Goal: Task Accomplishment & Management: Complete application form

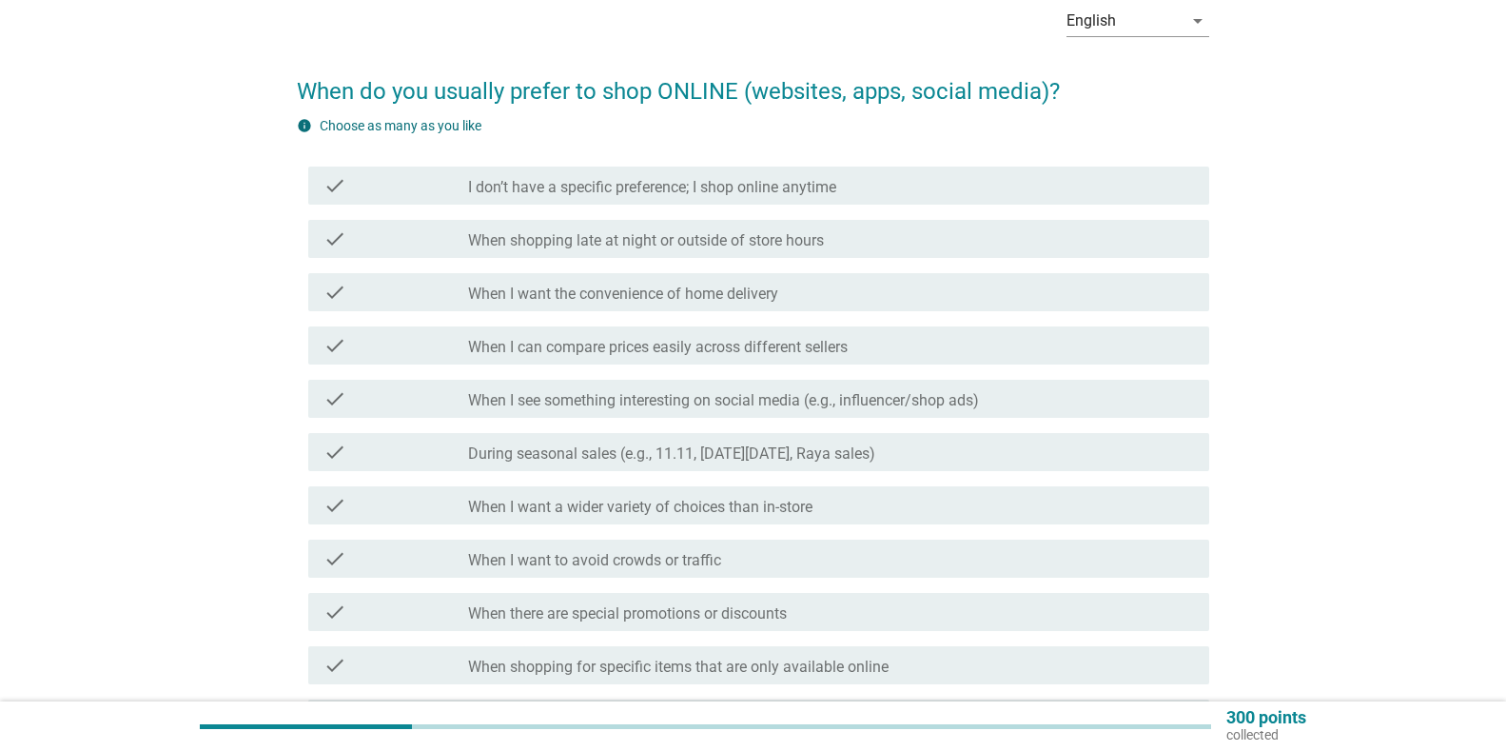
scroll to position [190, 0]
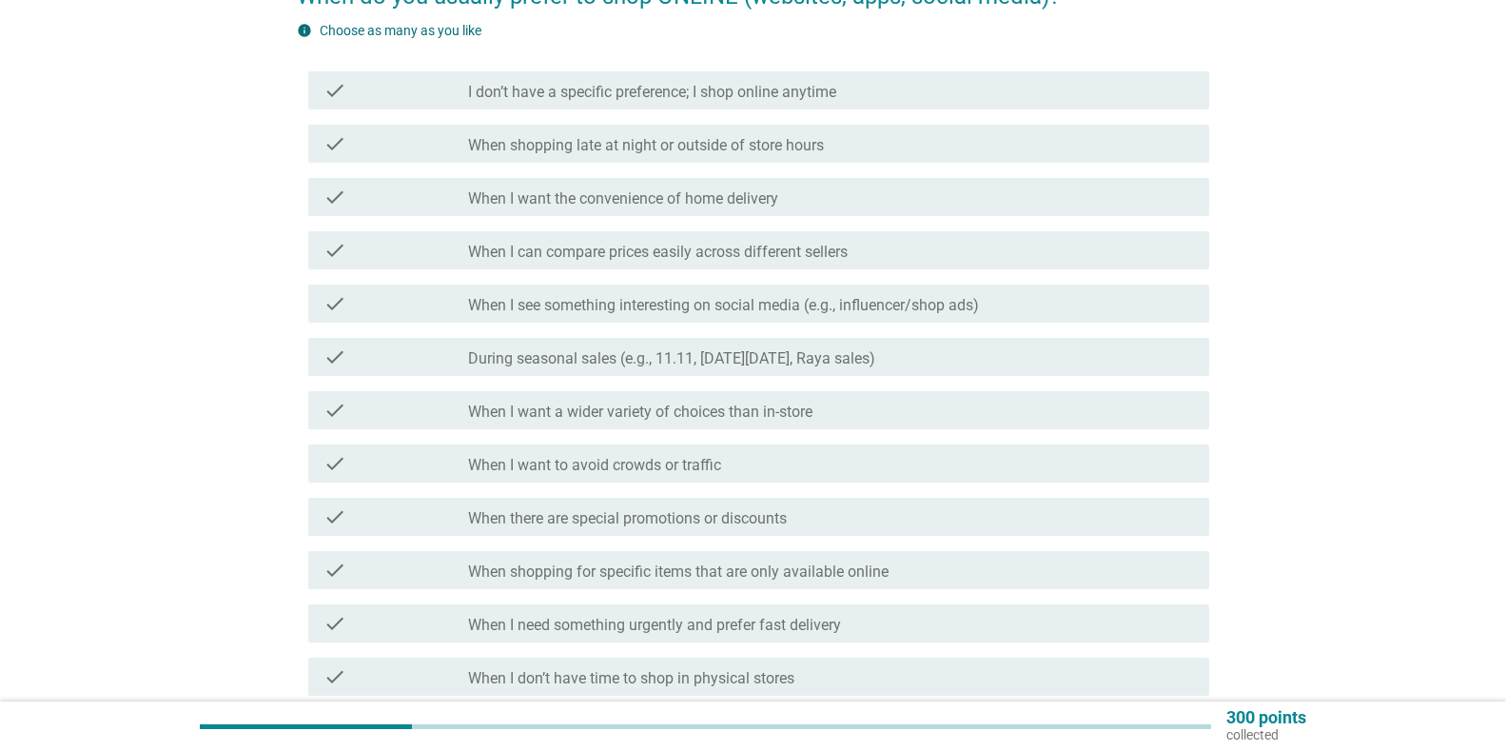
click at [666, 239] on div "check_box_outline_blank When I can compare prices easily across different selle…" at bounding box center [831, 250] width 726 height 23
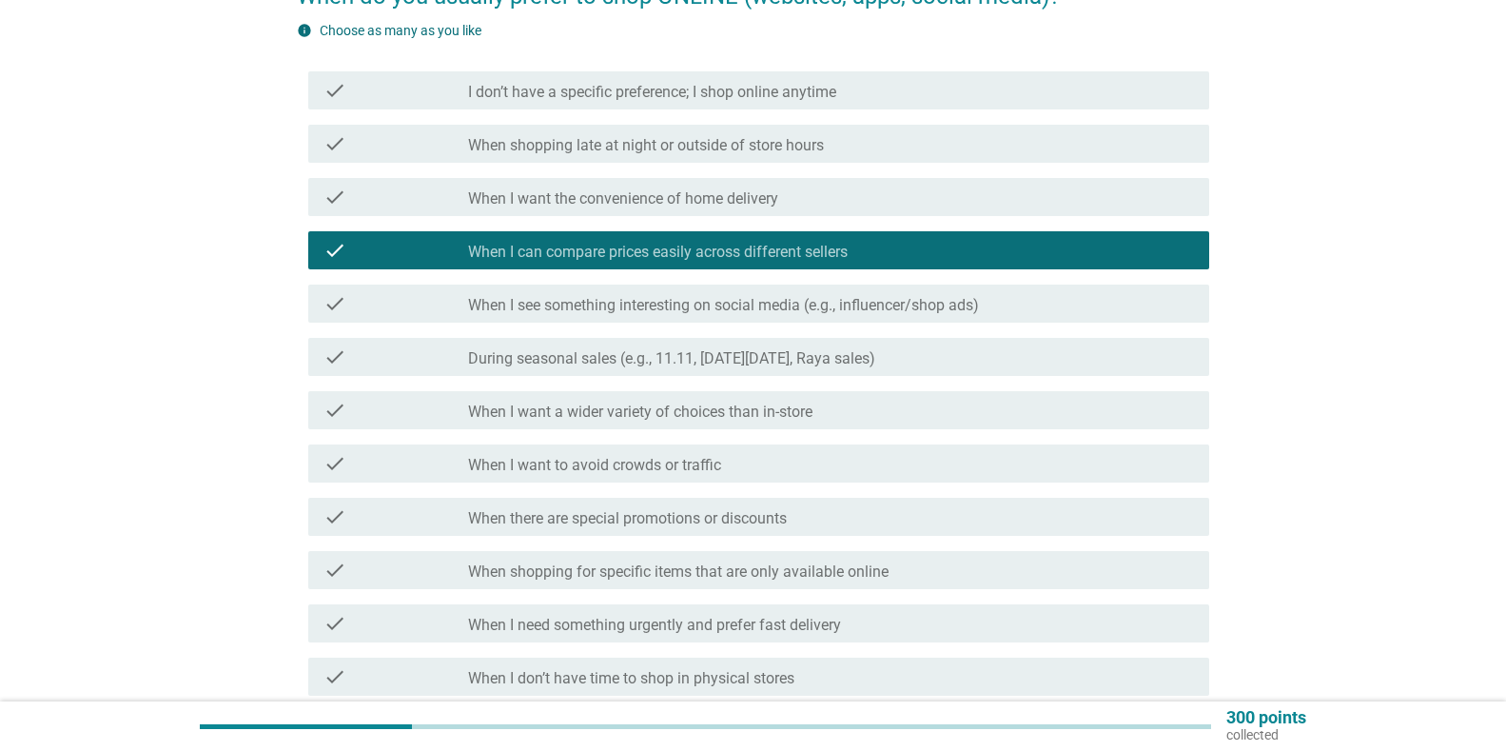
click at [687, 172] on div "check check_box_outline_blank When I want the convenience of home delivery" at bounding box center [753, 196] width 912 height 53
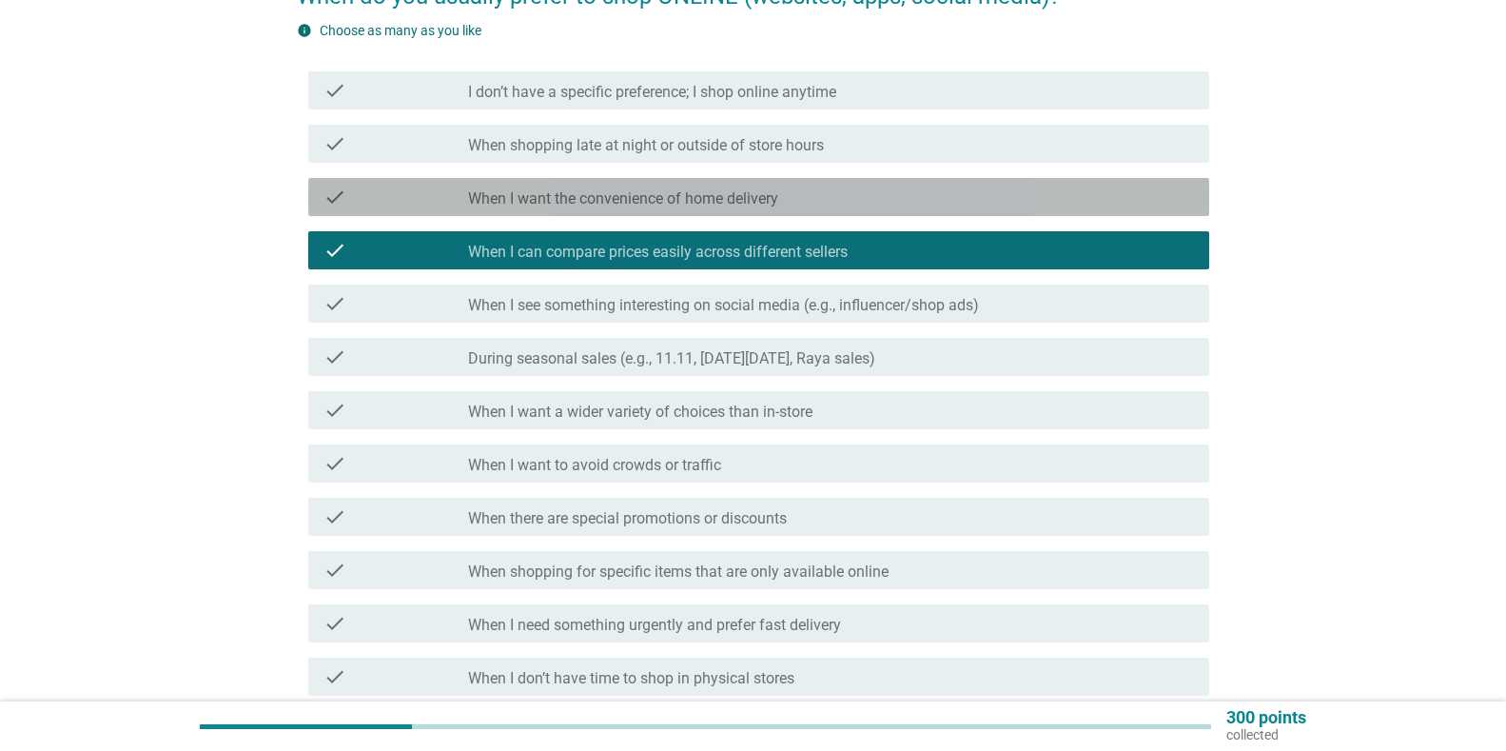
click at [688, 191] on label "When I want the convenience of home delivery" at bounding box center [623, 198] width 310 height 19
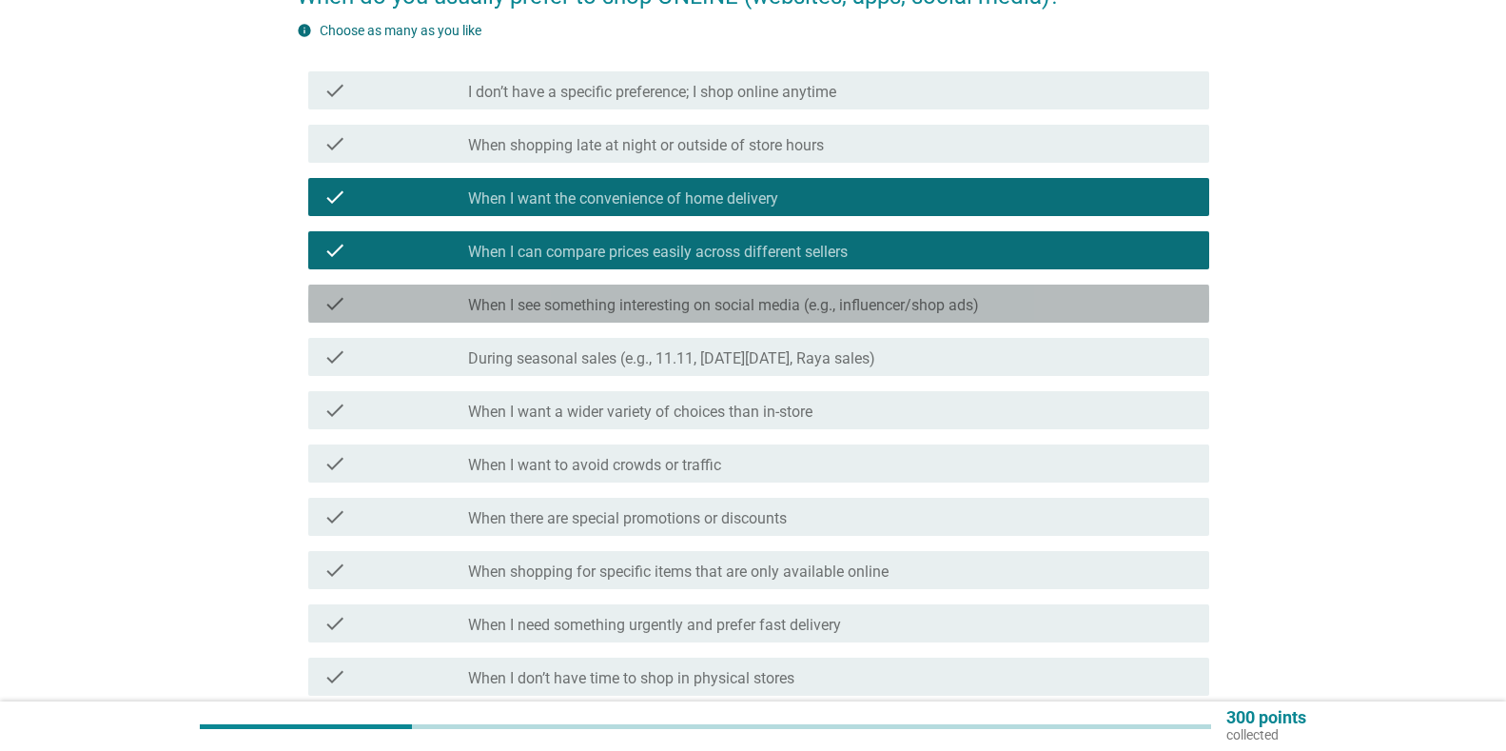
click at [629, 290] on div "check check_box_outline_blank When I see something interesting on social media …" at bounding box center [758, 303] width 901 height 38
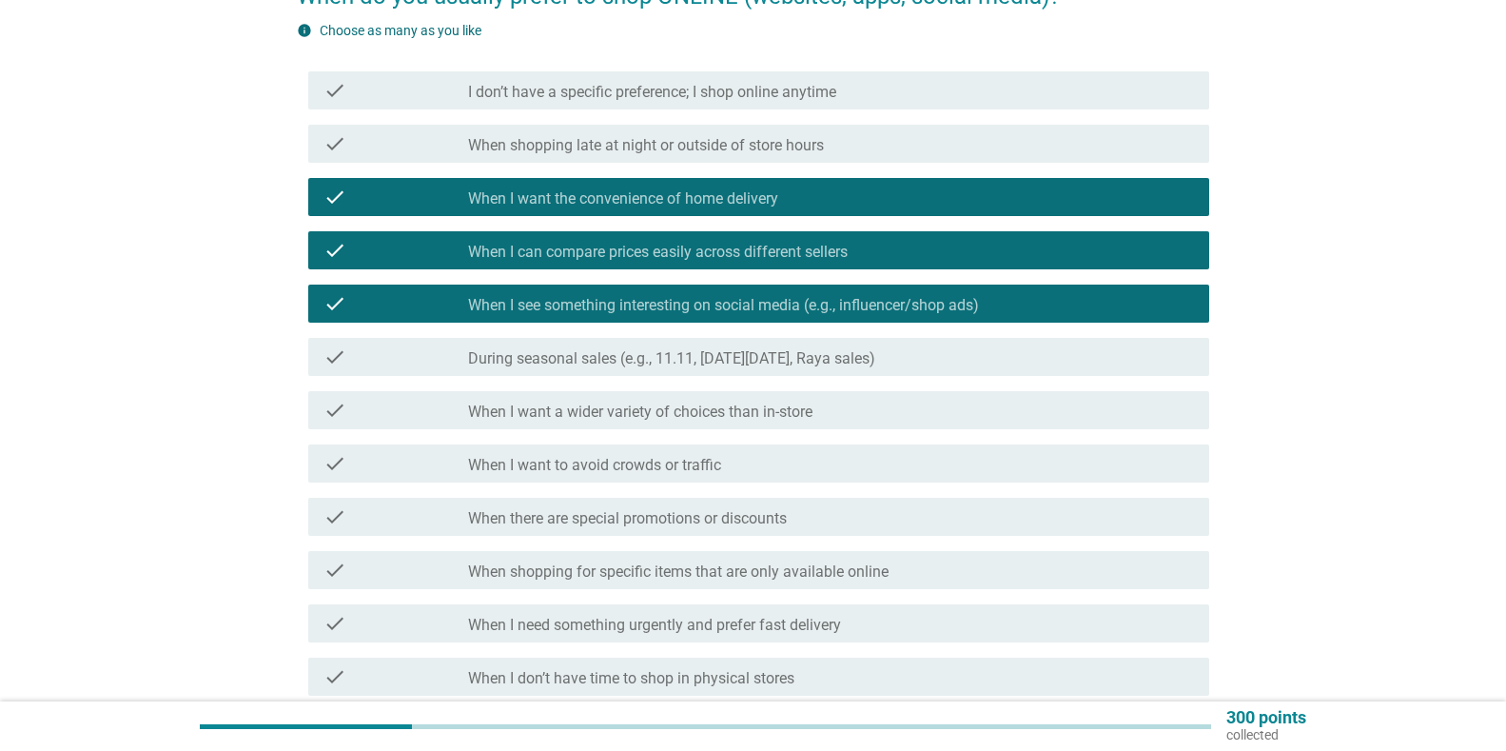
click at [603, 360] on label "During seasonal sales (e.g., 11.11, [DATE][DATE], Raya sales)" at bounding box center [671, 358] width 407 height 19
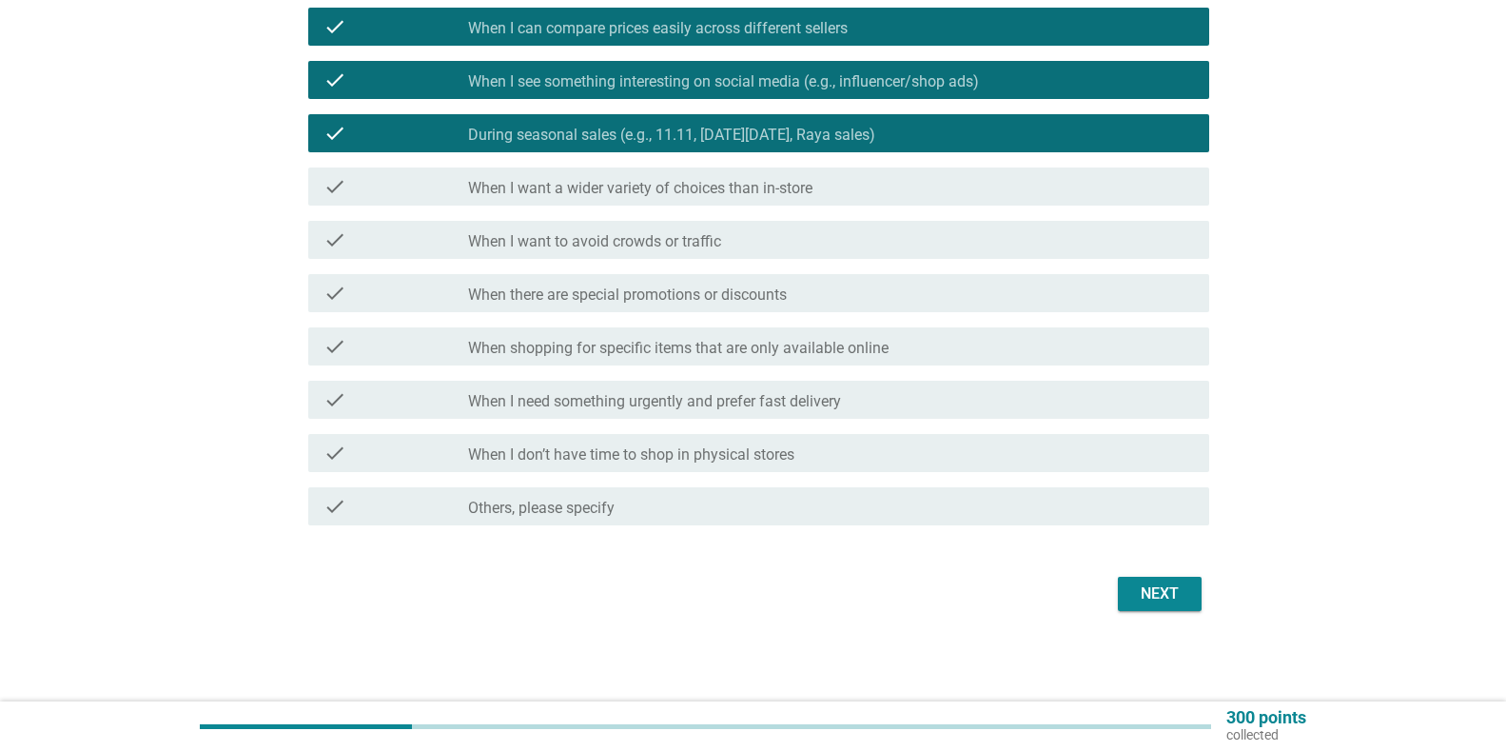
scroll to position [415, 0]
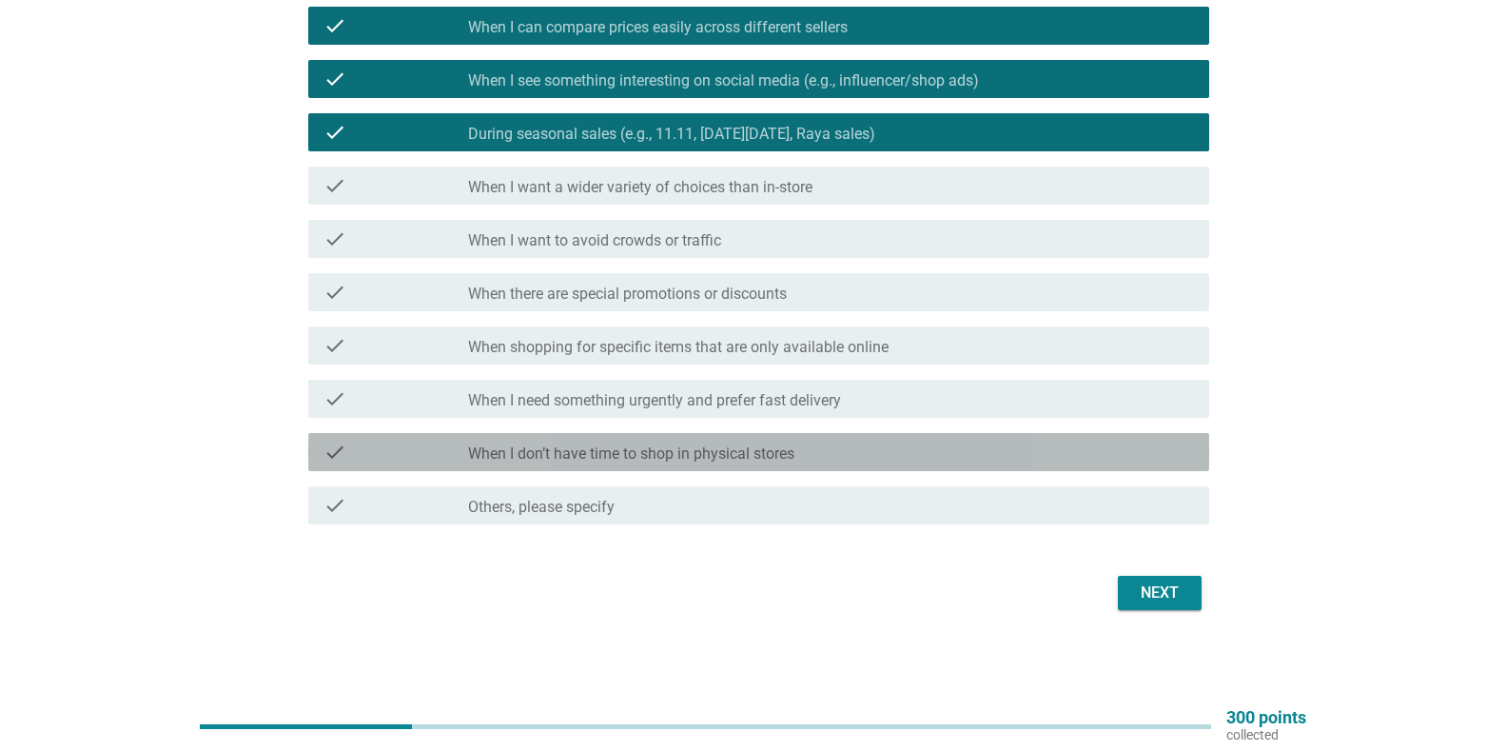
click at [566, 465] on div "check check_box_outline_blank When I don’t have time to shop in physical stores" at bounding box center [758, 452] width 901 height 38
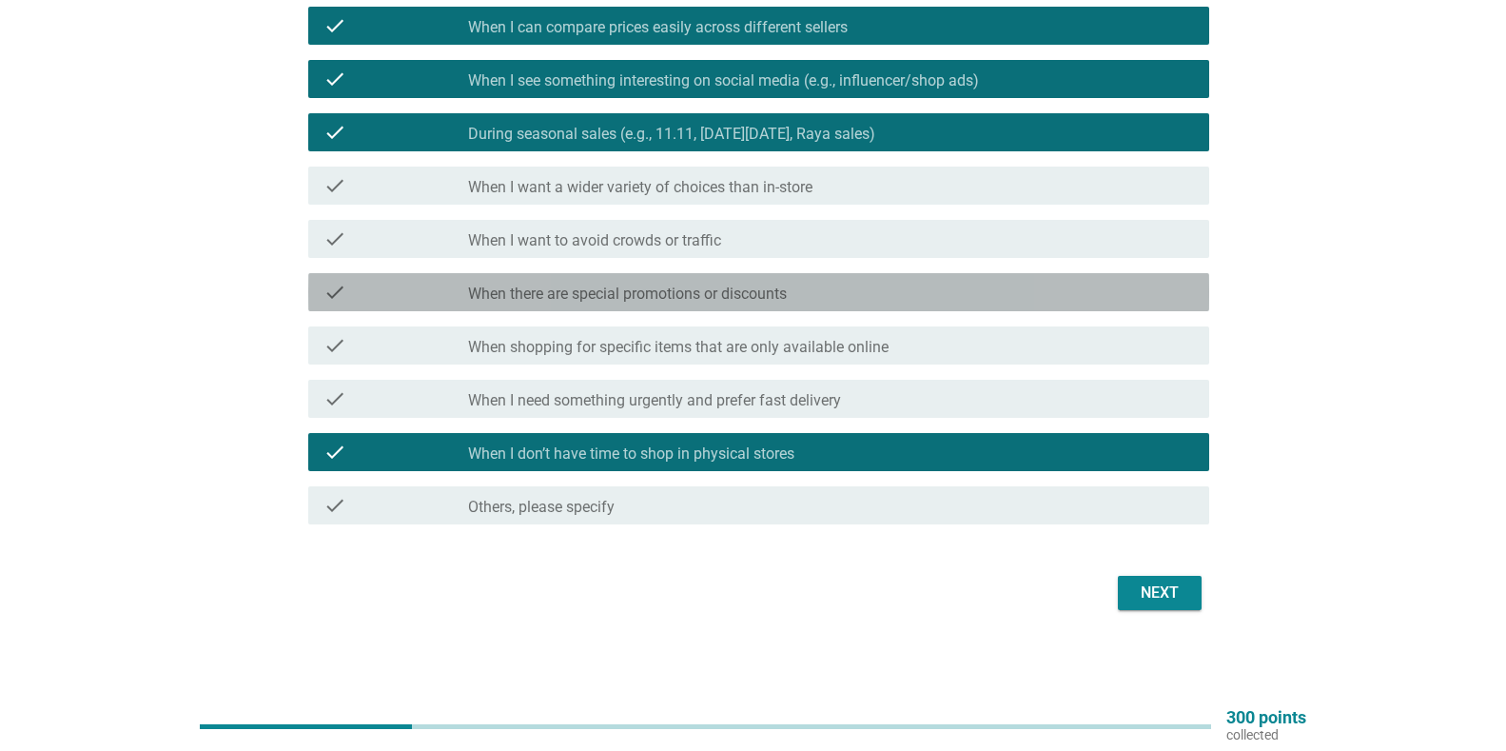
click at [638, 296] on label "When there are special promotions or discounts" at bounding box center [627, 293] width 319 height 19
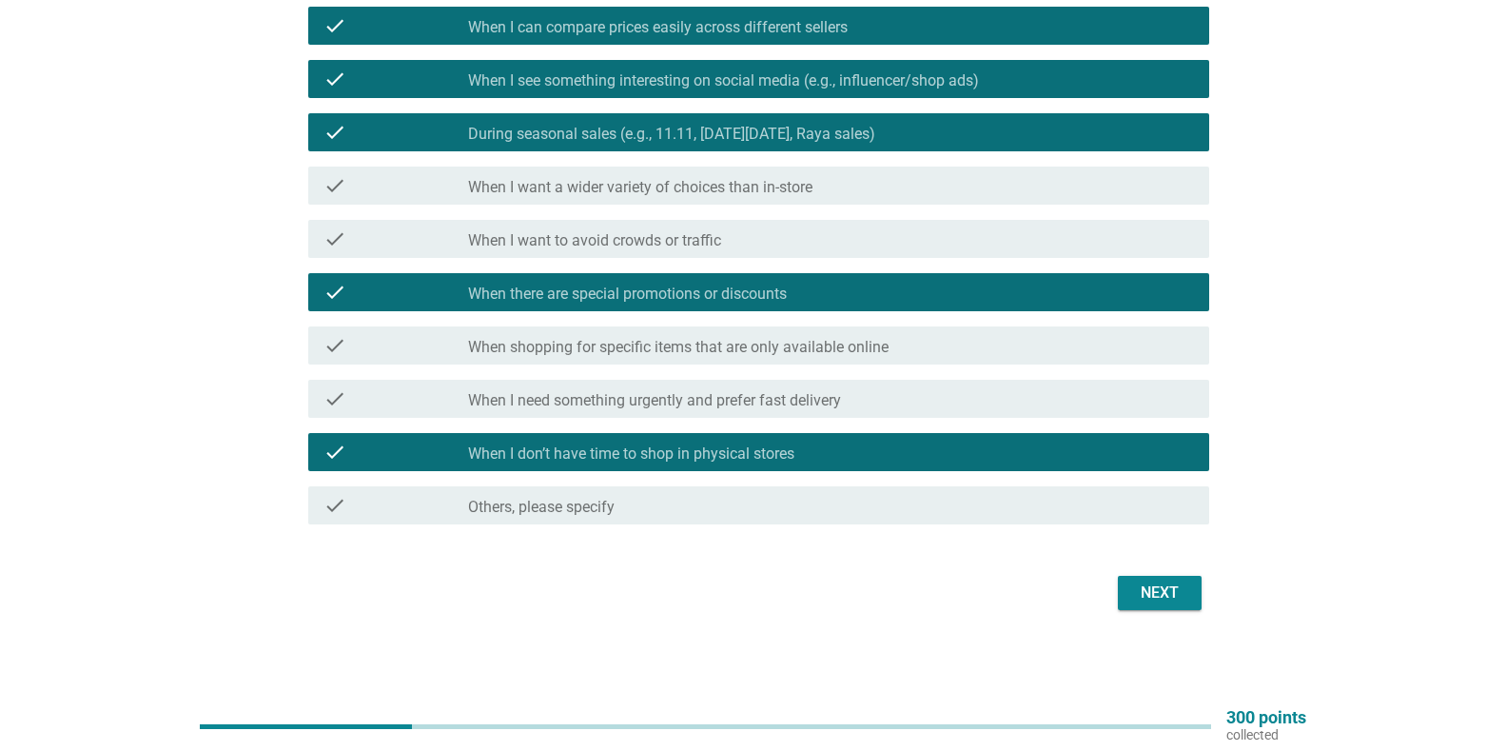
click at [1161, 583] on div "Next" at bounding box center [1159, 592] width 53 height 23
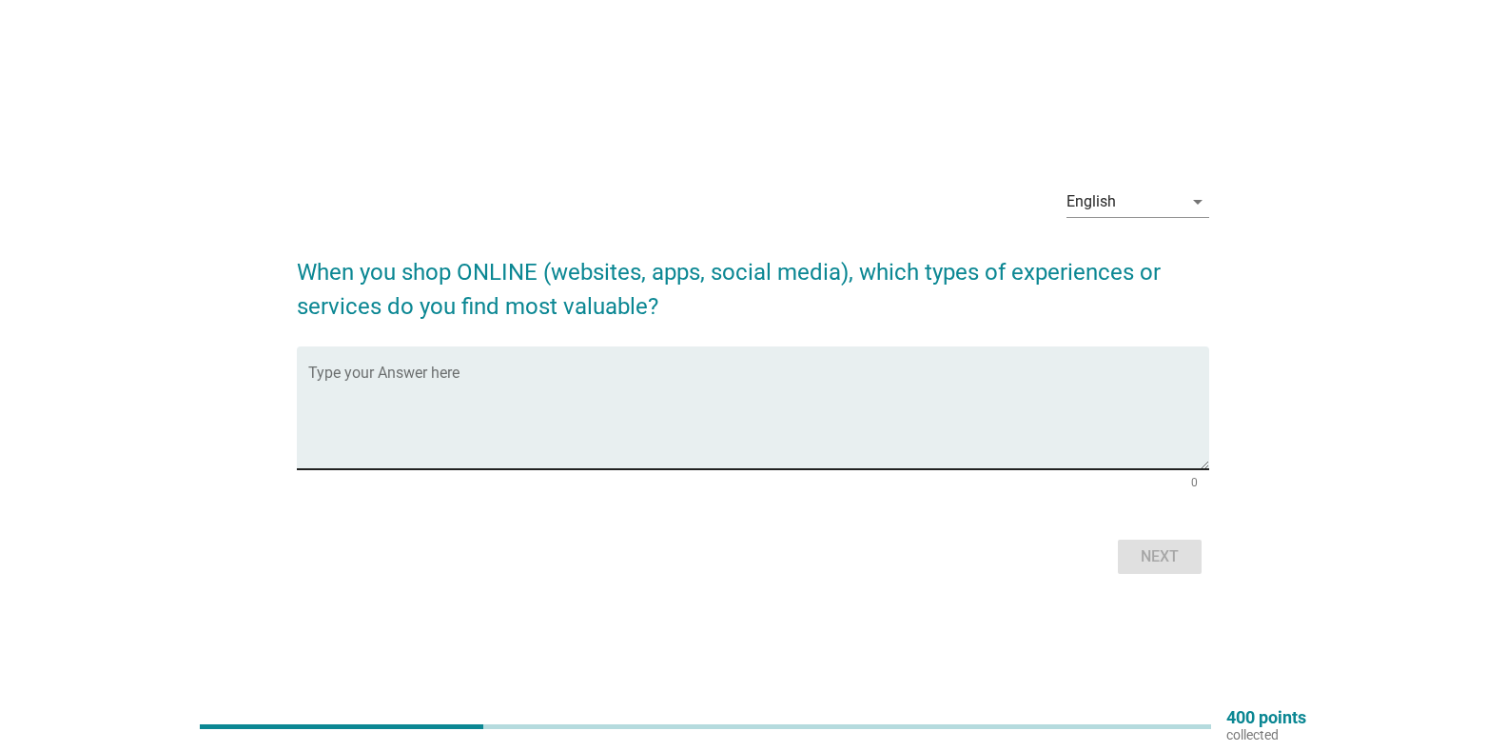
click at [659, 388] on textarea "Type your Answer here" at bounding box center [758, 419] width 901 height 100
type textarea "ability to get discount and vouchers"
click at [1191, 551] on button "Next" at bounding box center [1160, 556] width 84 height 34
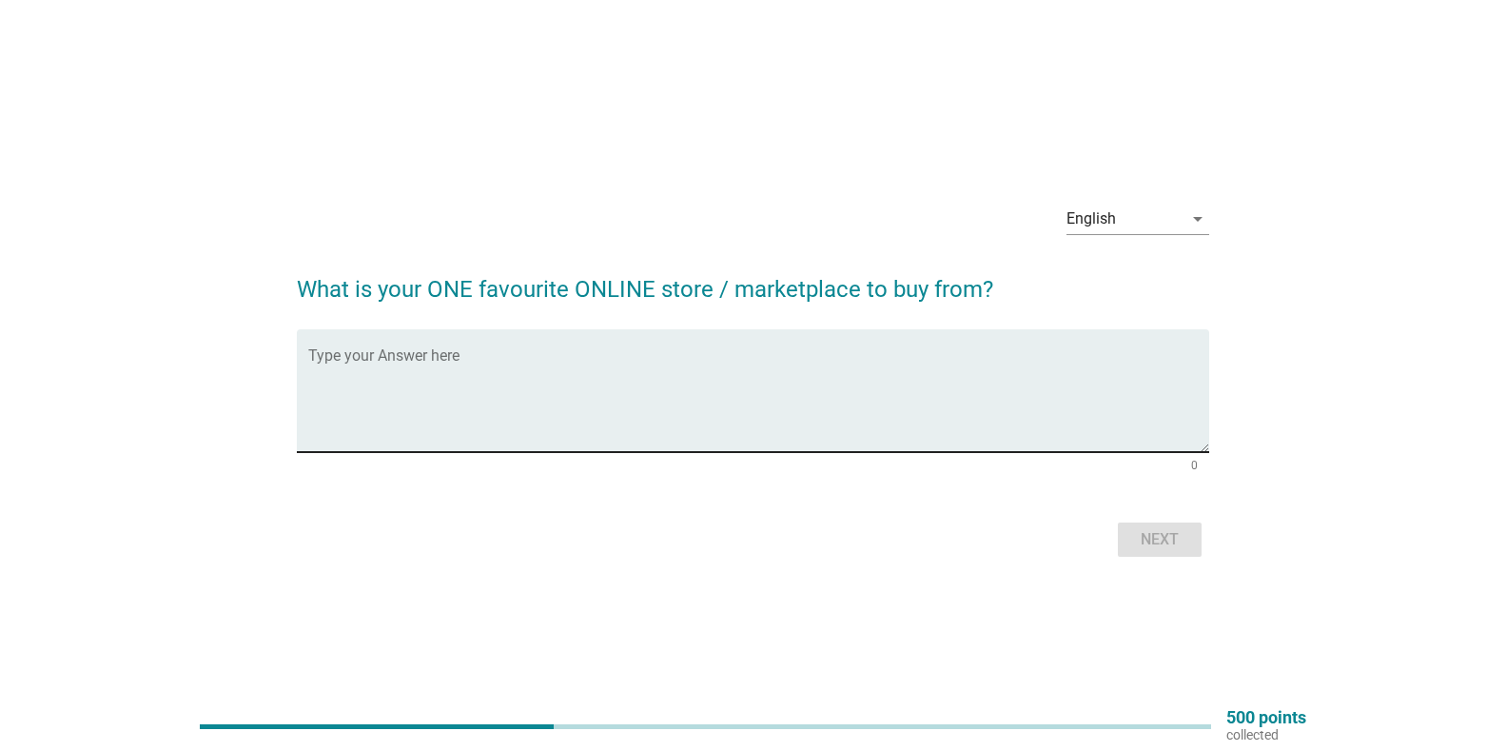
click at [755, 405] on textarea "Type your Answer here" at bounding box center [758, 402] width 901 height 100
type textarea "None at the moment"
click at [1127, 526] on button "Next" at bounding box center [1160, 539] width 84 height 34
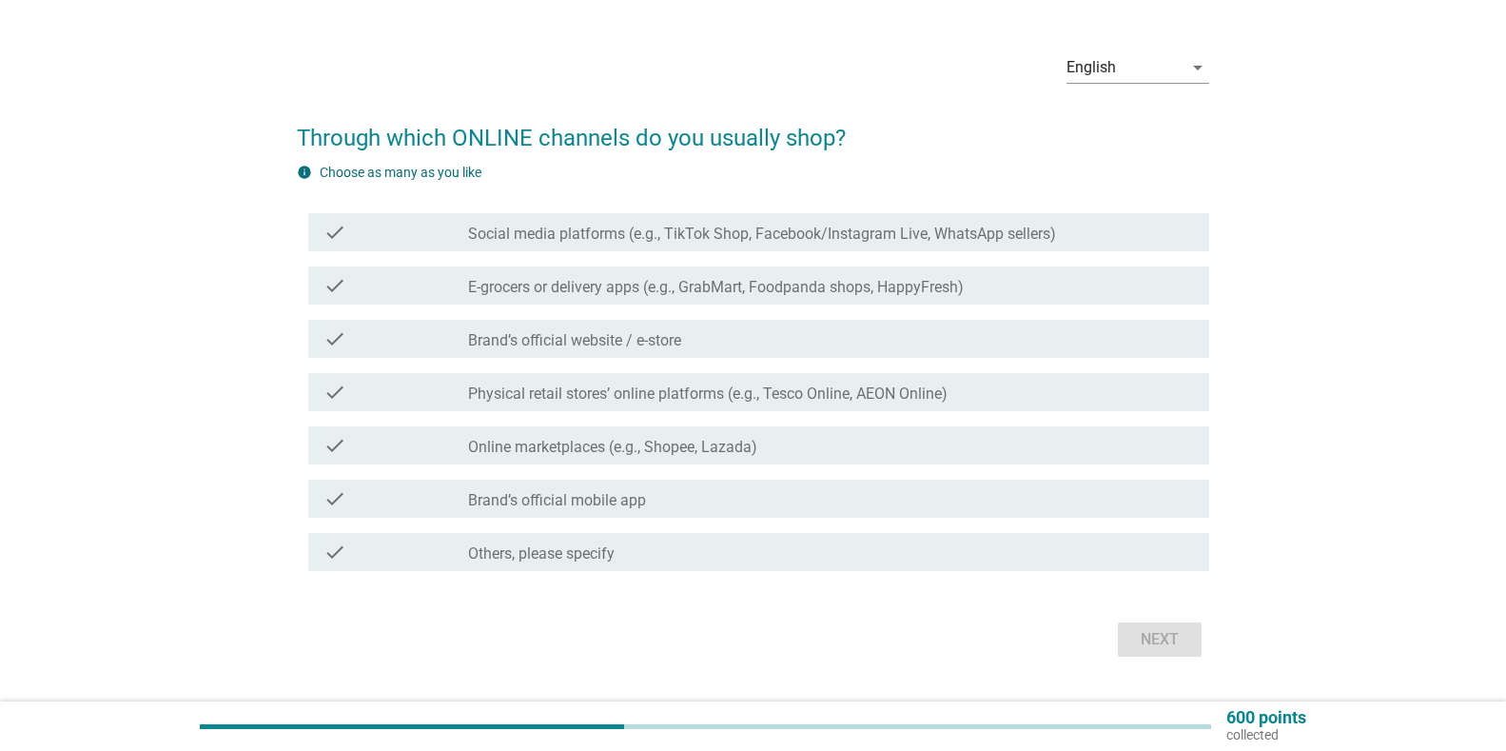
scroll to position [95, 0]
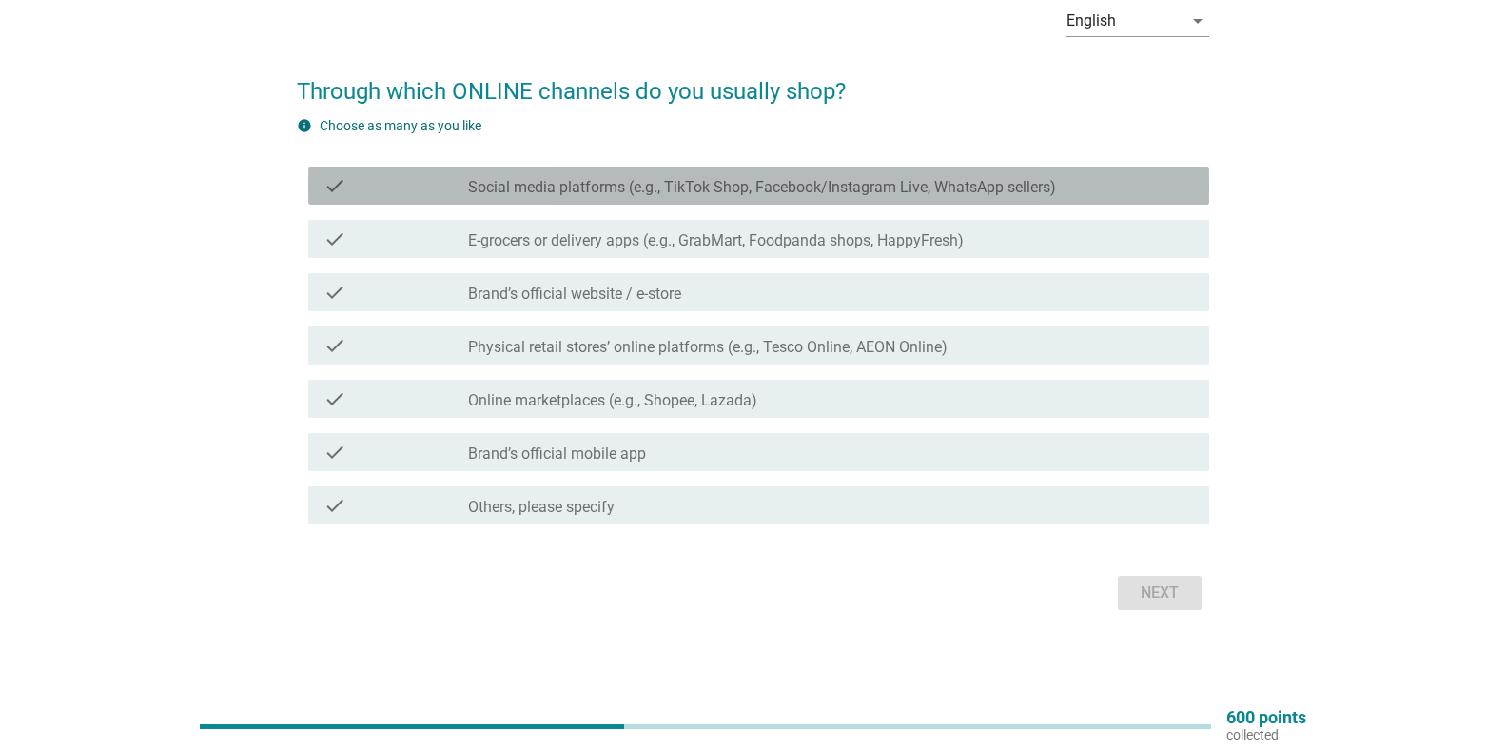
click at [471, 180] on label "Social media platforms (e.g., TikTok Shop, Facebook/Instagram Live, WhatsApp se…" at bounding box center [762, 187] width 588 height 19
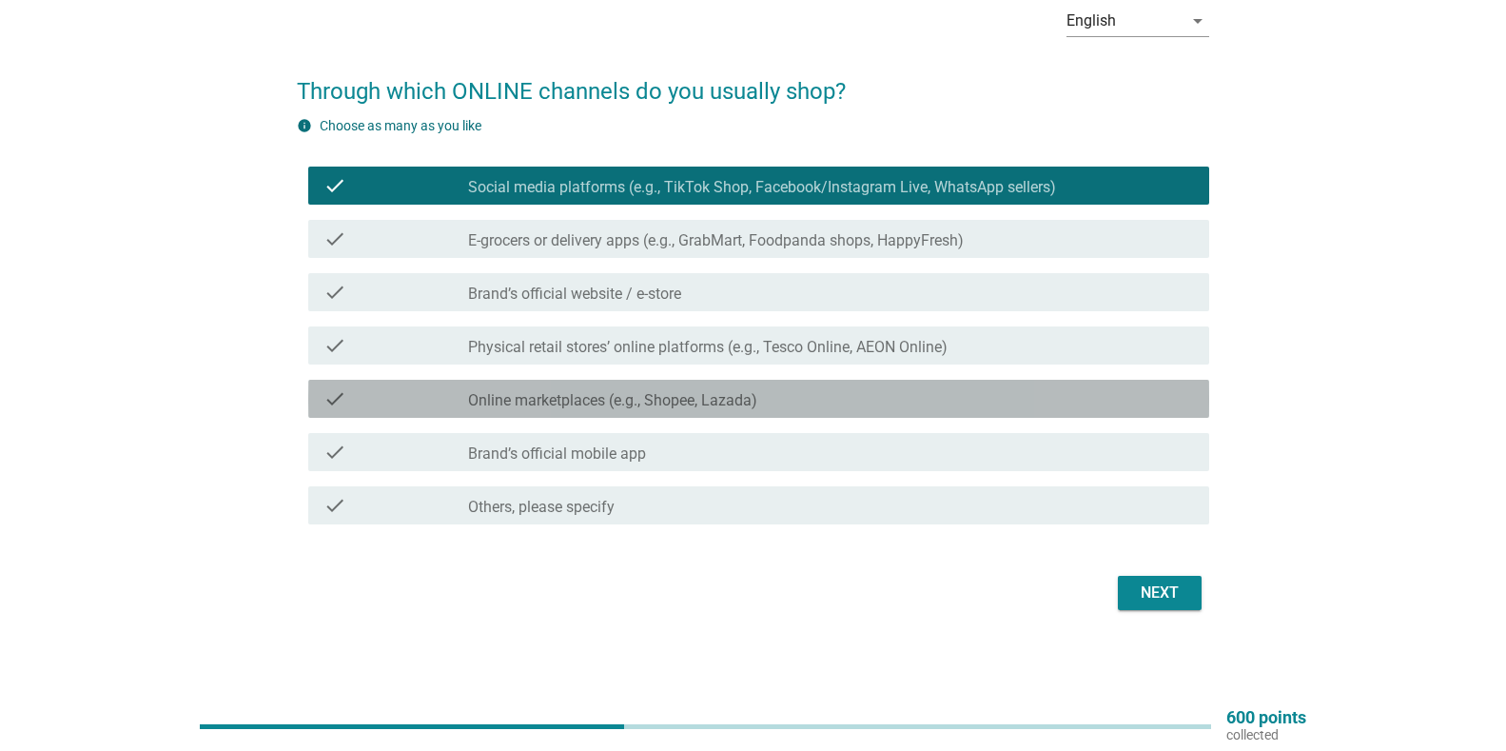
click at [523, 388] on div "check_box_outline_blank Online marketplaces (e.g., Shopee, Lazada)" at bounding box center [831, 398] width 726 height 23
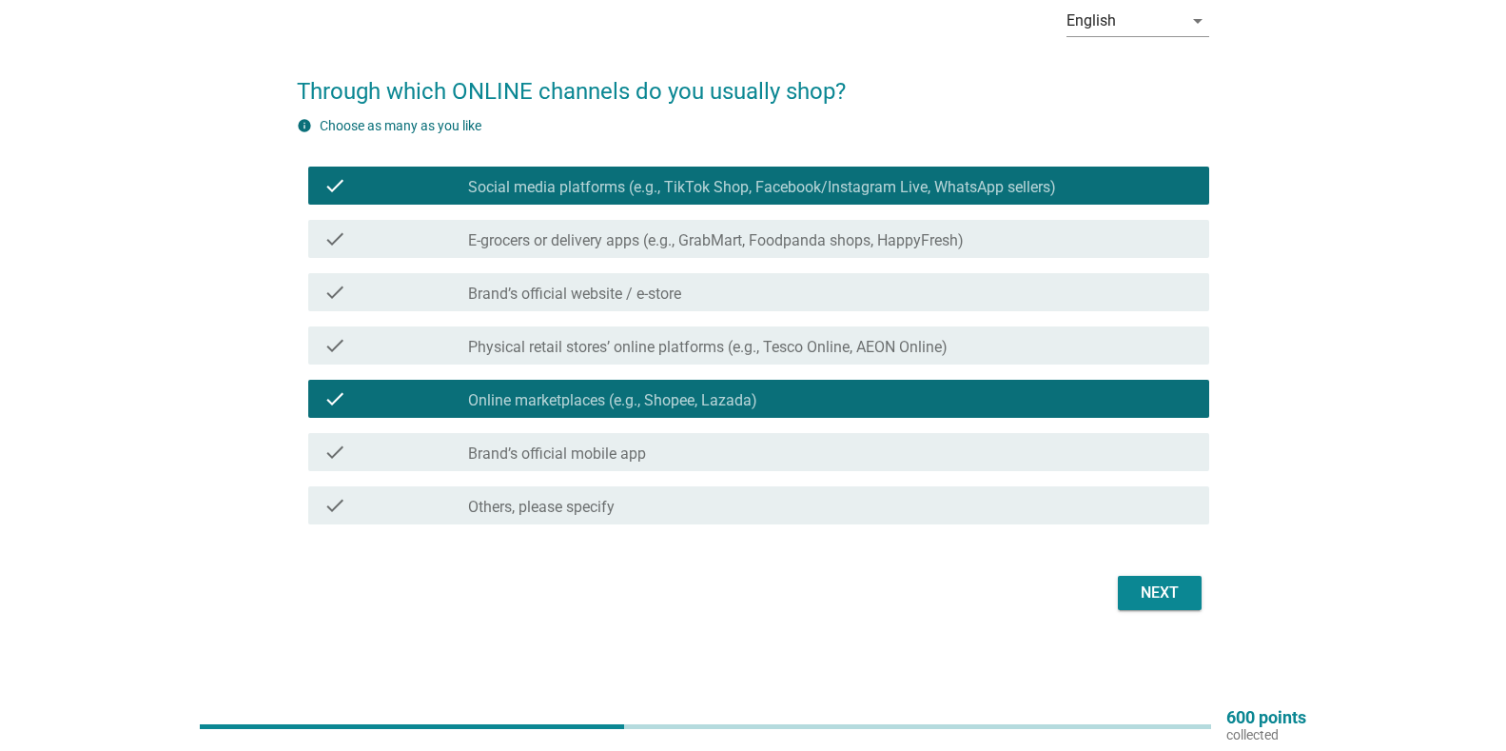
click at [565, 301] on label "Brand’s official website / e-store" at bounding box center [574, 293] width 213 height 19
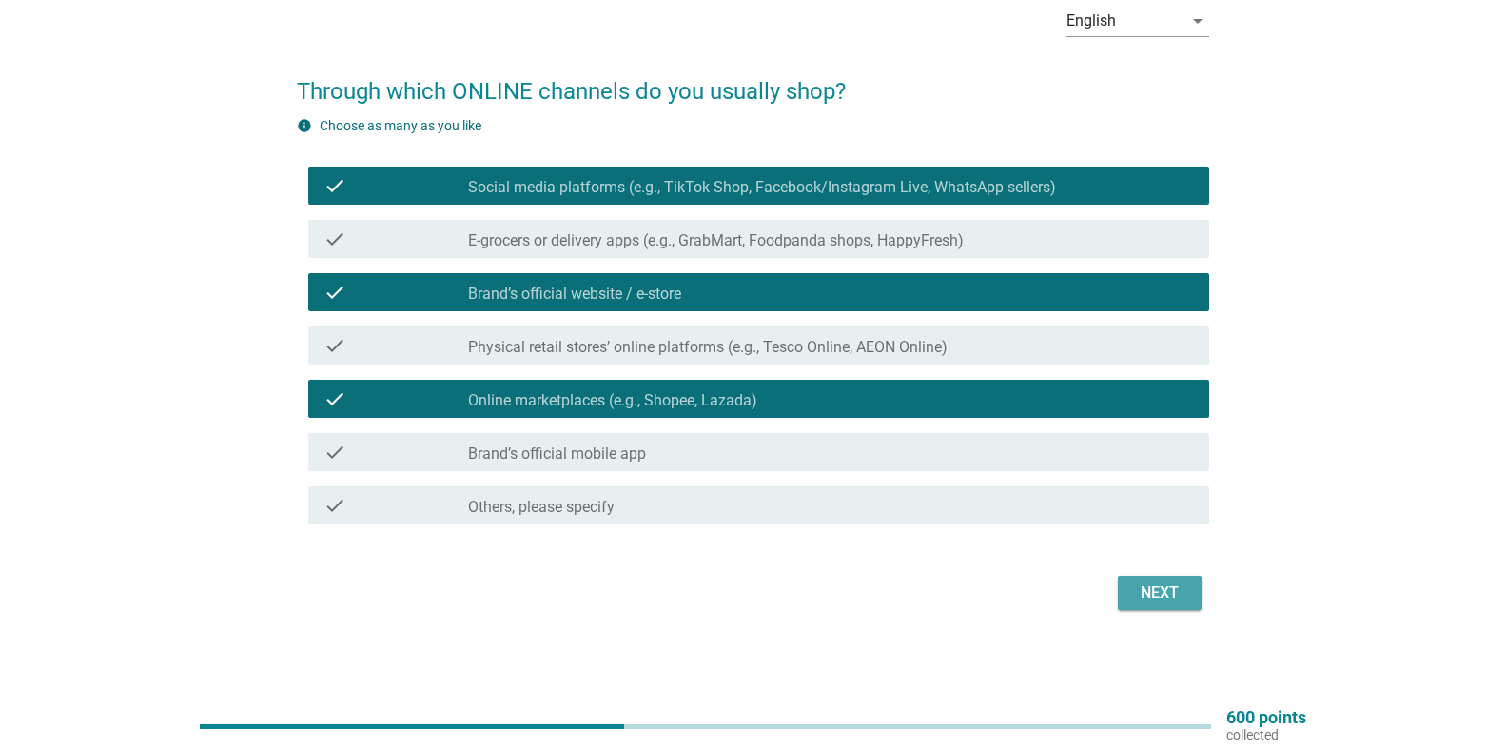
click at [1162, 581] on div "Next" at bounding box center [1159, 592] width 53 height 23
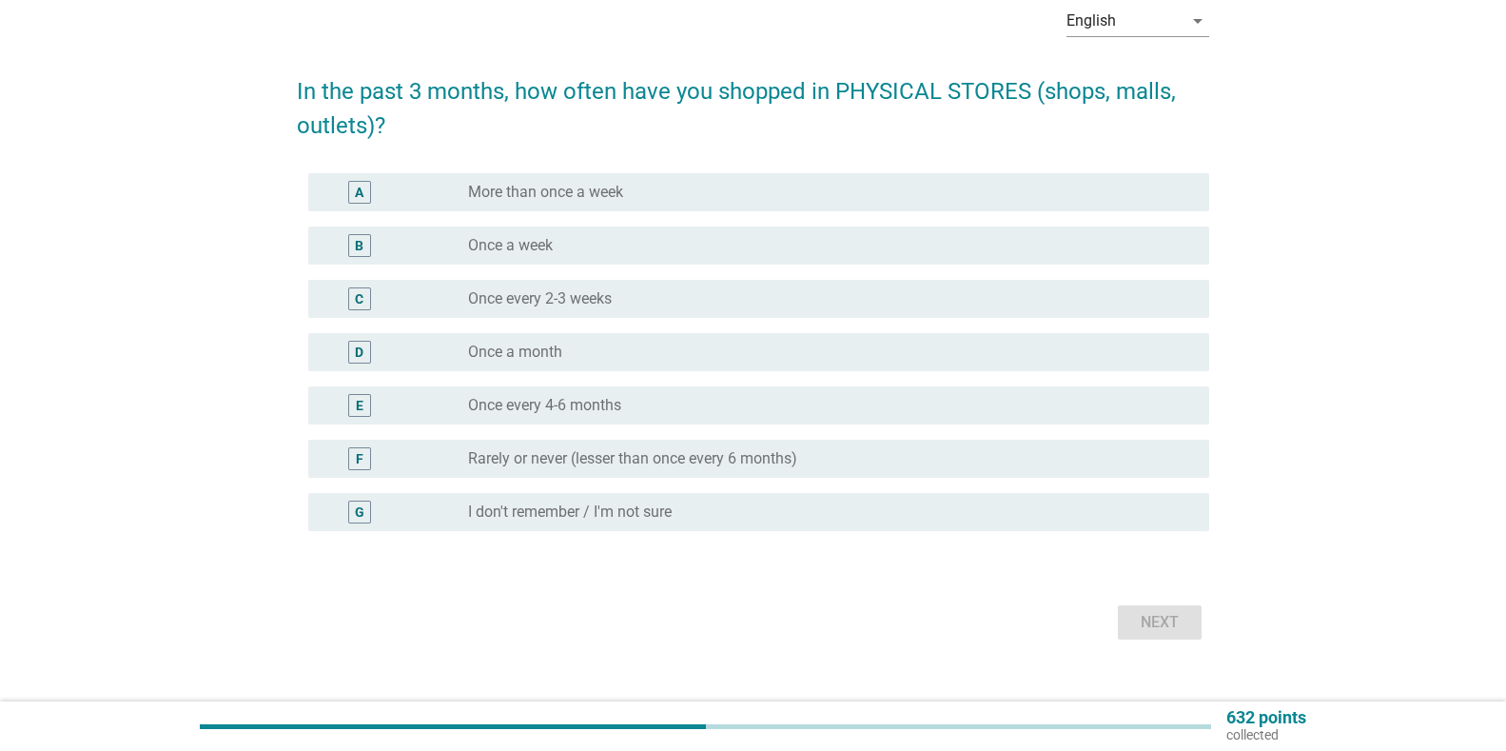
scroll to position [0, 0]
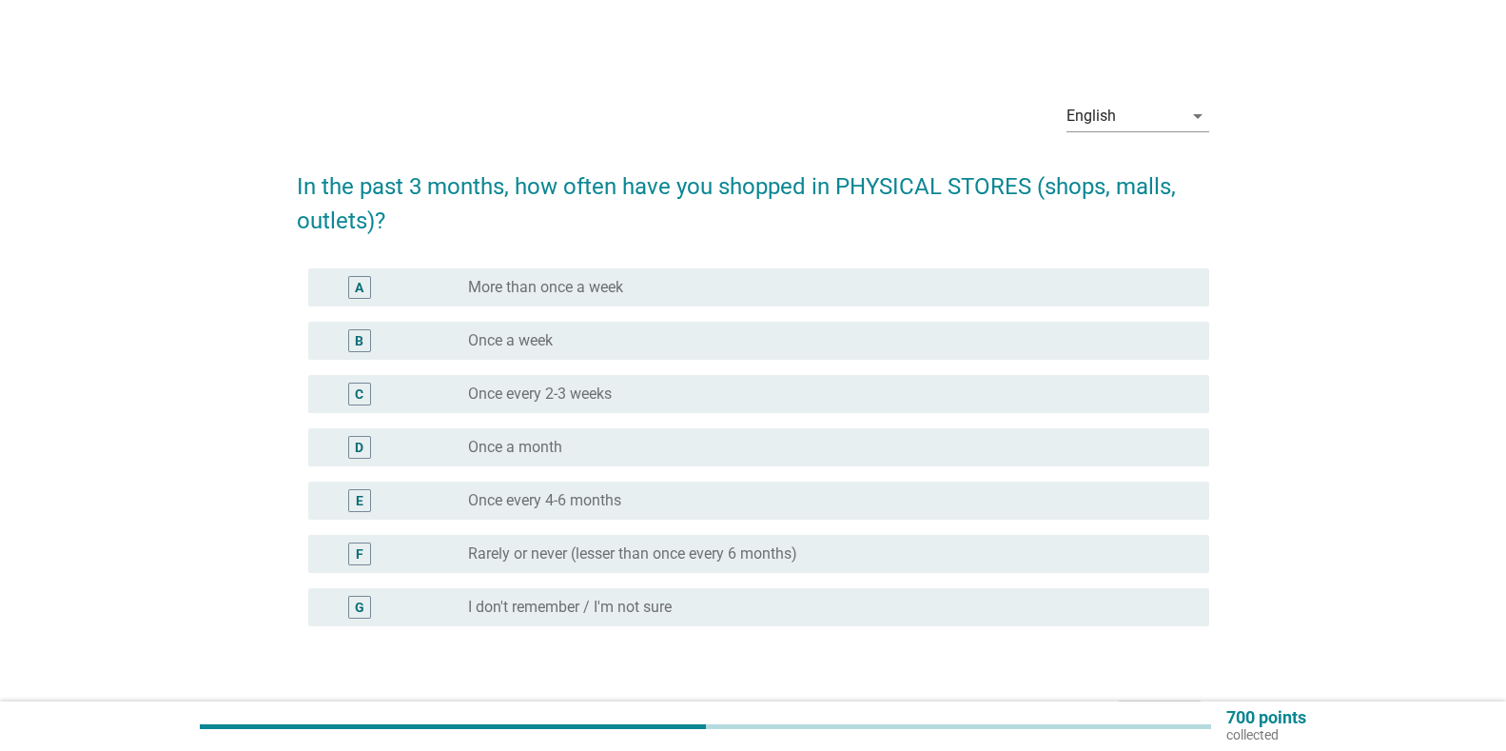
click at [615, 446] on div "radio_button_unchecked Once a month" at bounding box center [823, 447] width 711 height 19
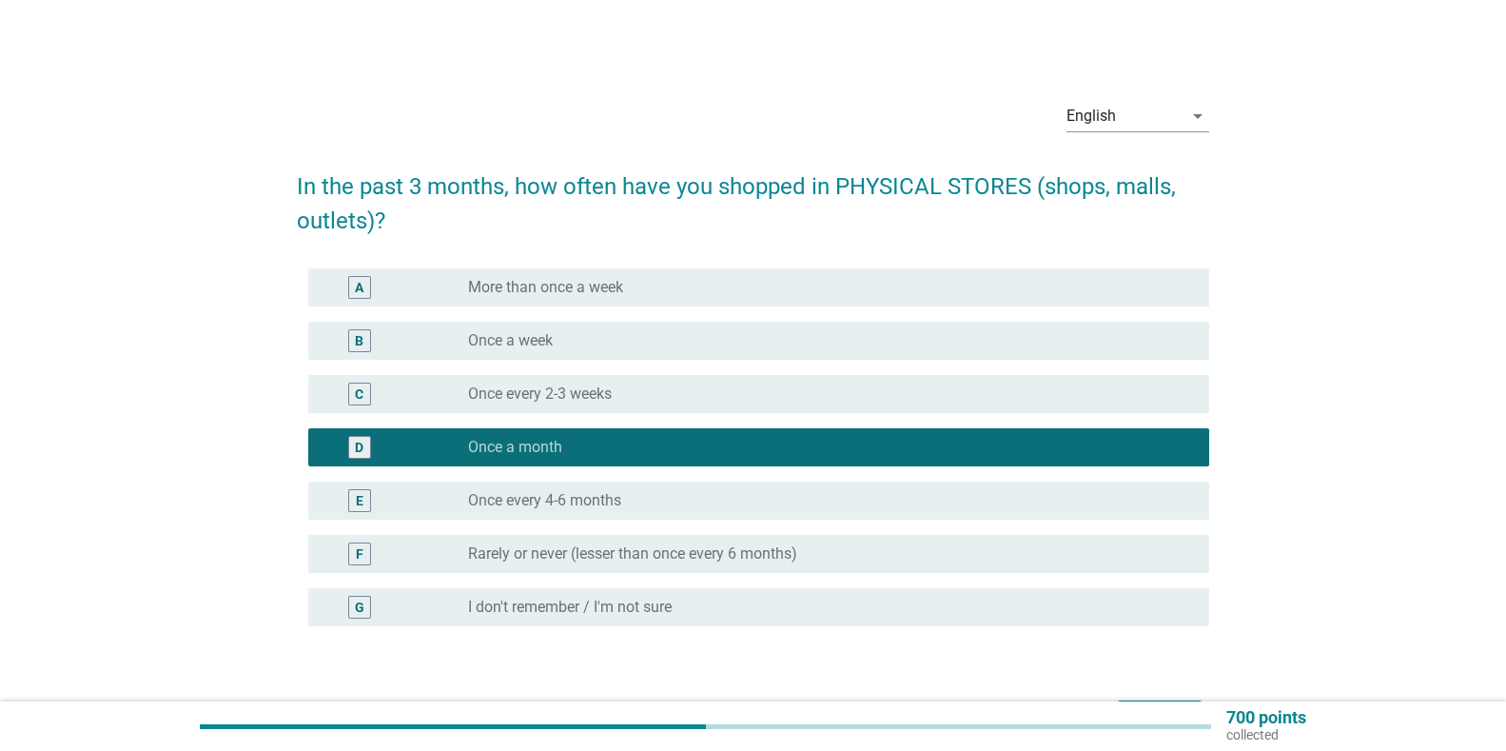
click at [801, 387] on div "radio_button_unchecked Once every 2-3 weeks" at bounding box center [823, 393] width 711 height 19
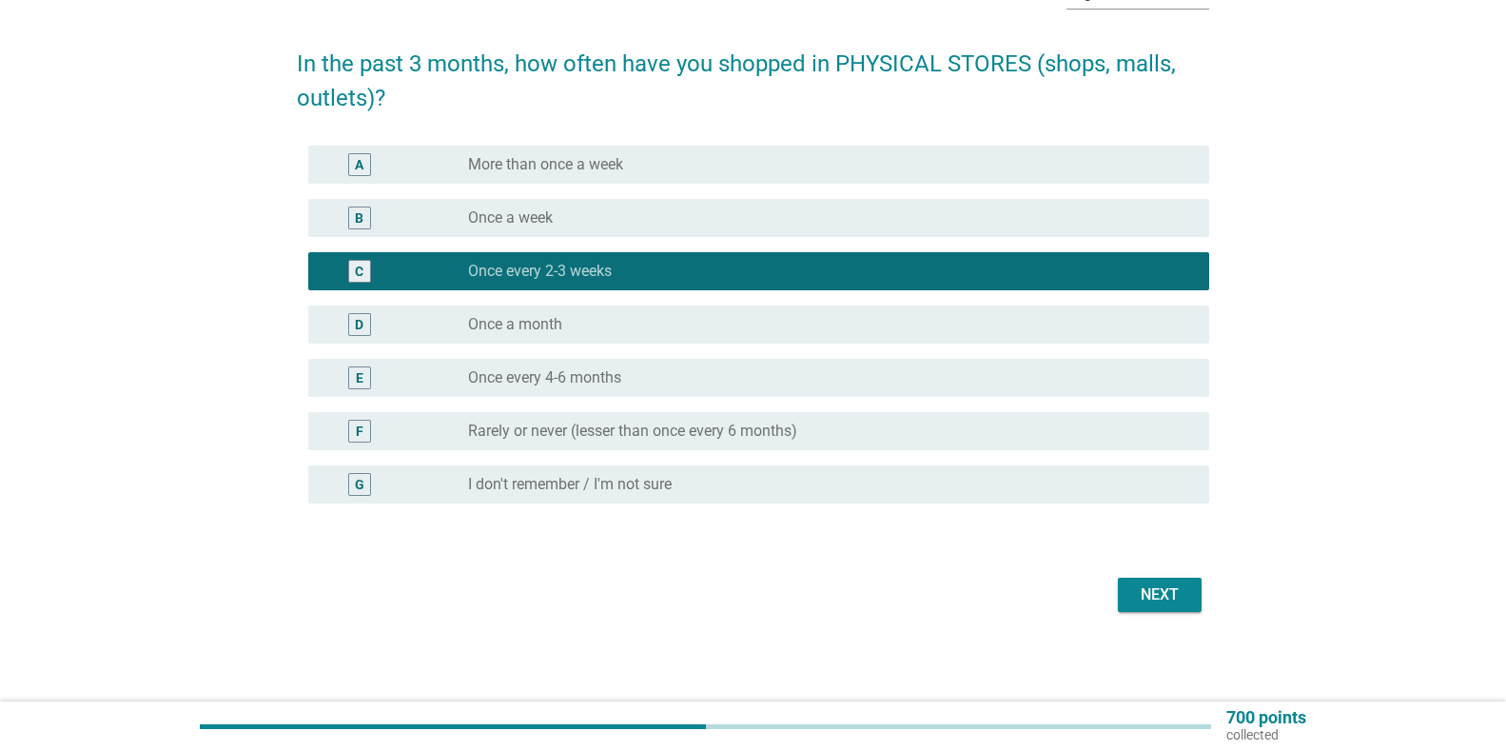
scroll to position [125, 0]
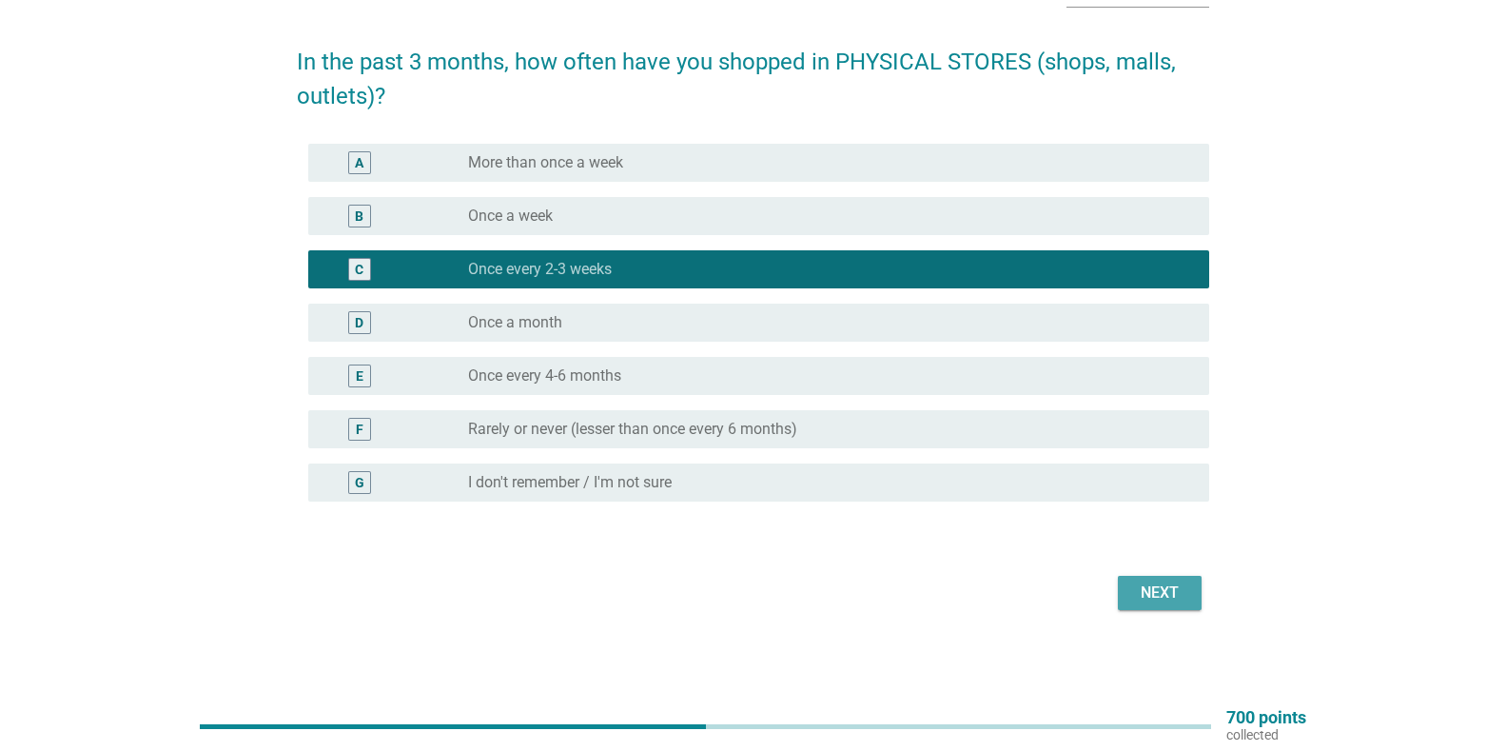
click at [1163, 592] on div "Next" at bounding box center [1159, 592] width 53 height 23
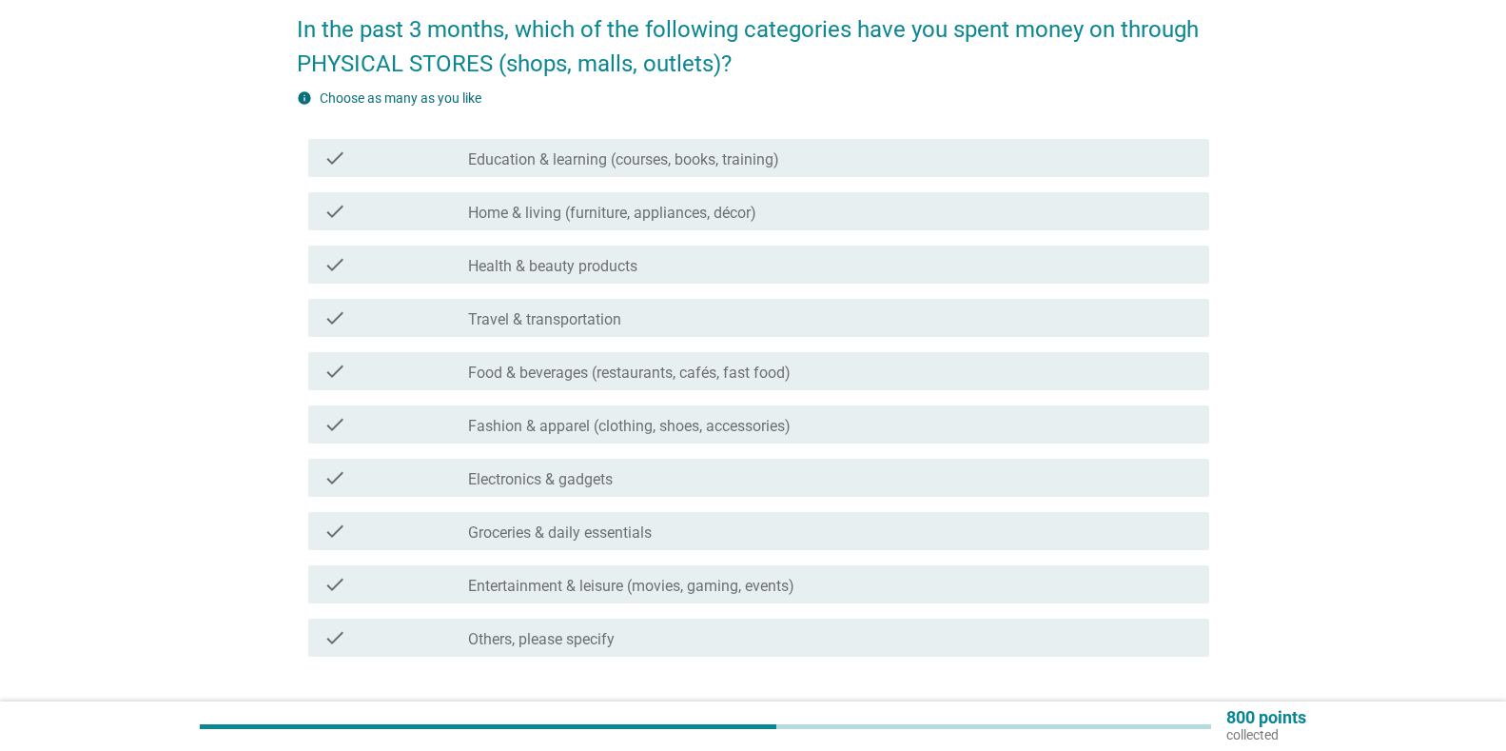
scroll to position [190, 0]
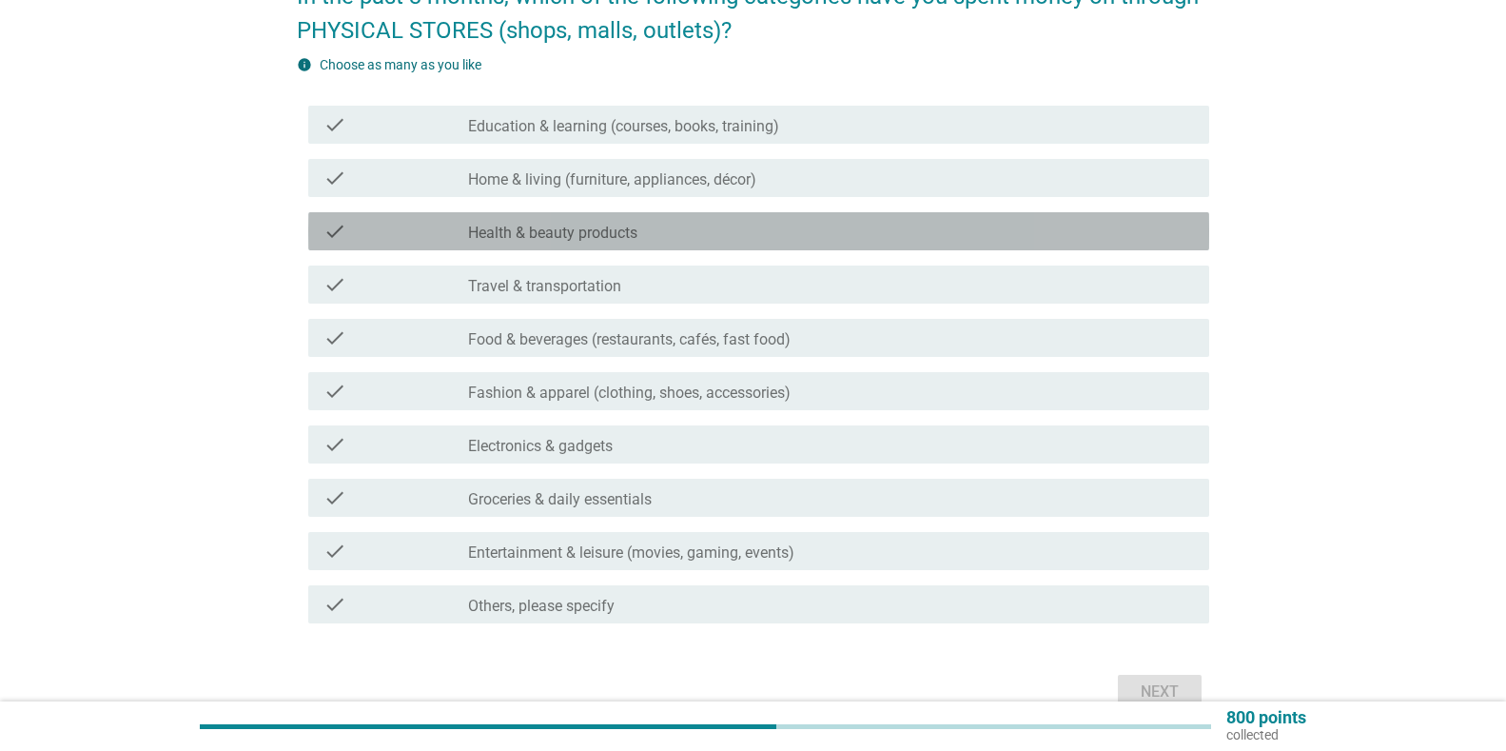
click at [505, 224] on label "Health & beauty products" at bounding box center [552, 233] width 169 height 19
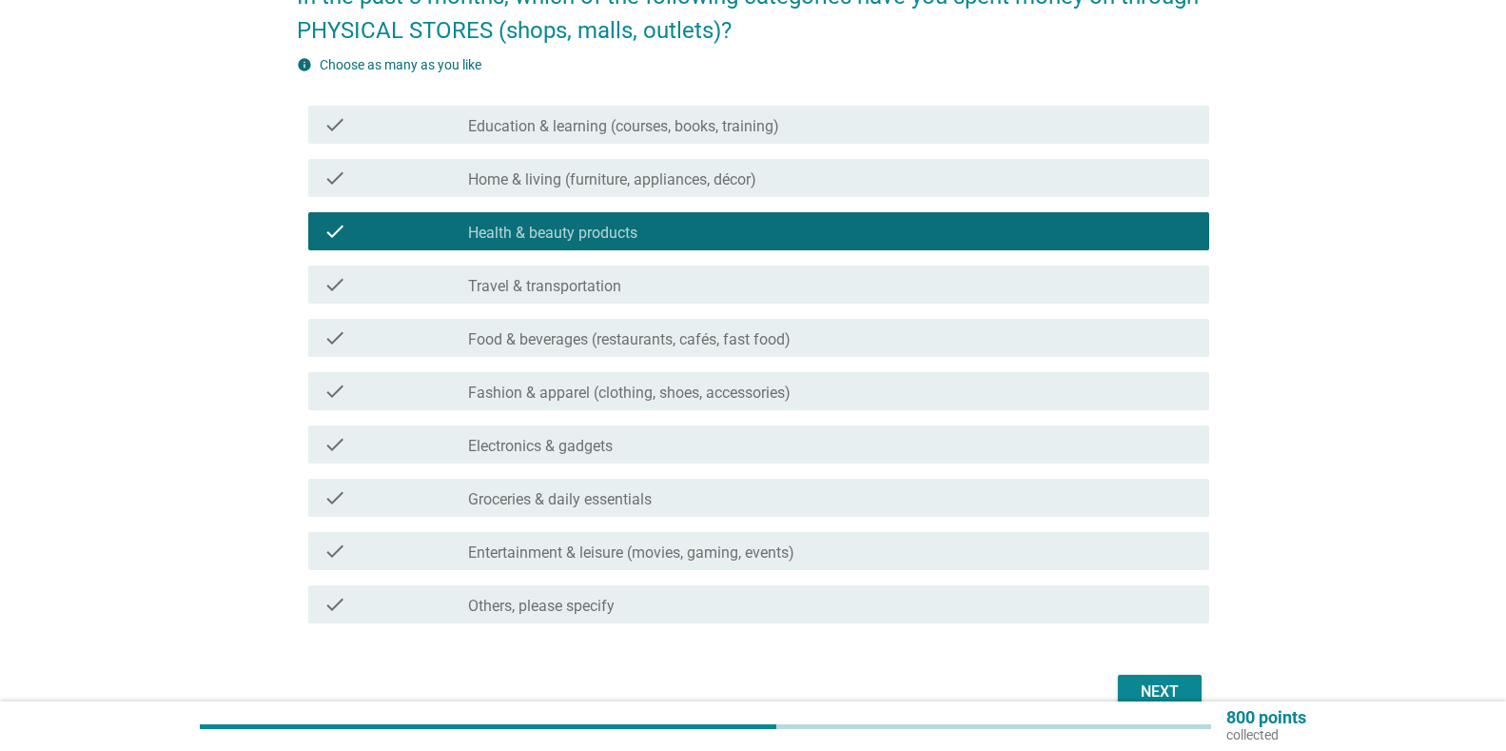
click at [527, 333] on label "Food & beverages (restaurants, cafés, fast food)" at bounding box center [629, 339] width 323 height 19
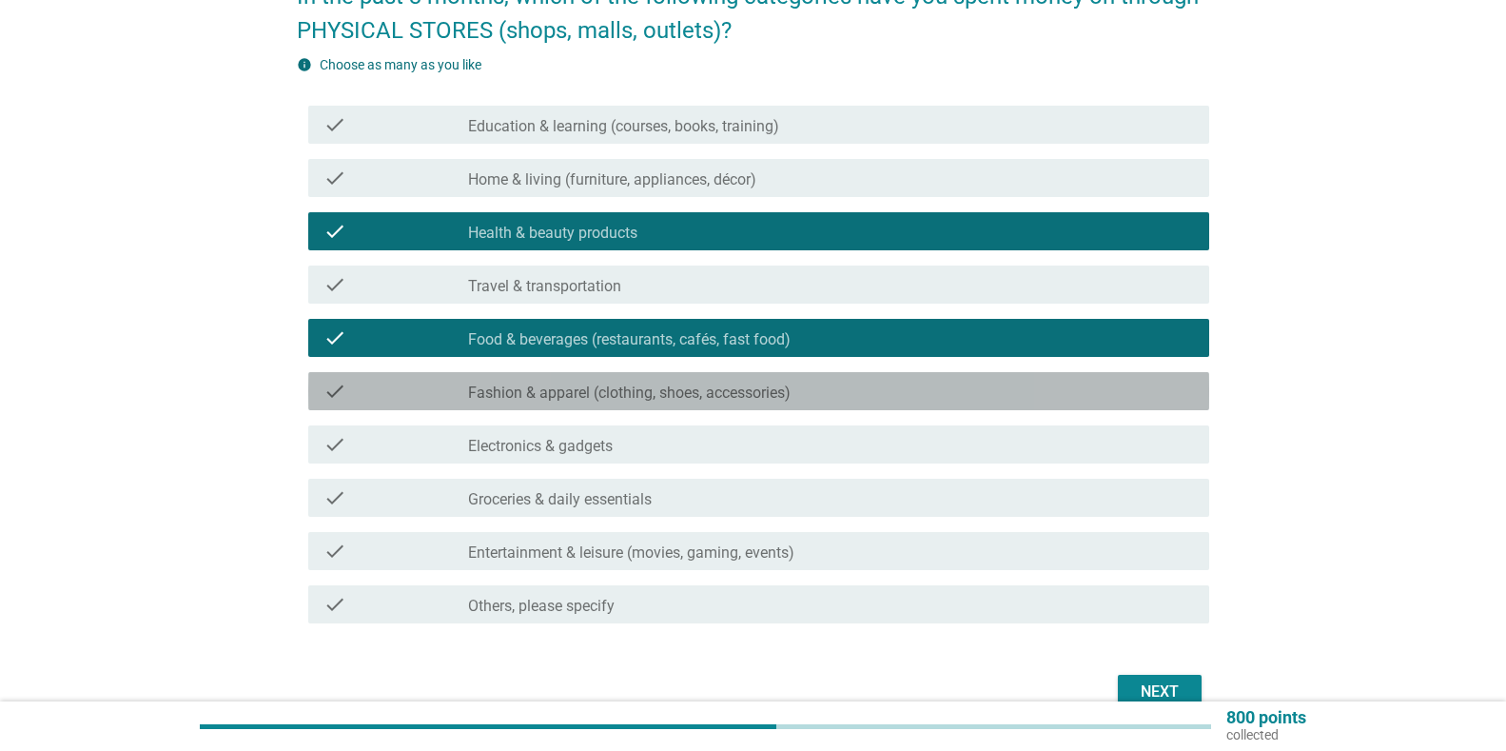
click at [528, 379] on div "check check_box_outline_blank Fashion & apparel (clothing, shoes, accessories)" at bounding box center [758, 391] width 901 height 38
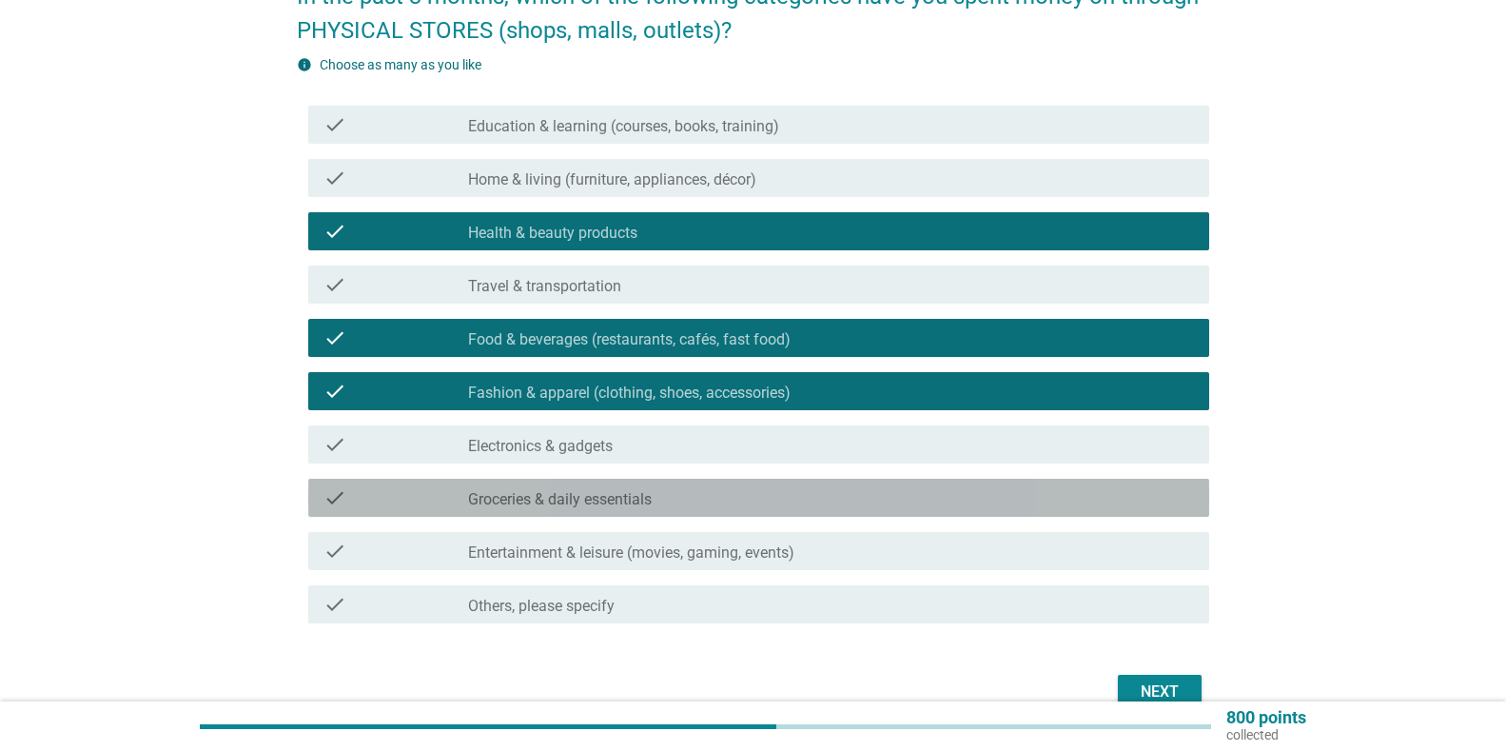
click at [579, 511] on div "check check_box_outline_blank Groceries & daily essentials" at bounding box center [758, 498] width 901 height 38
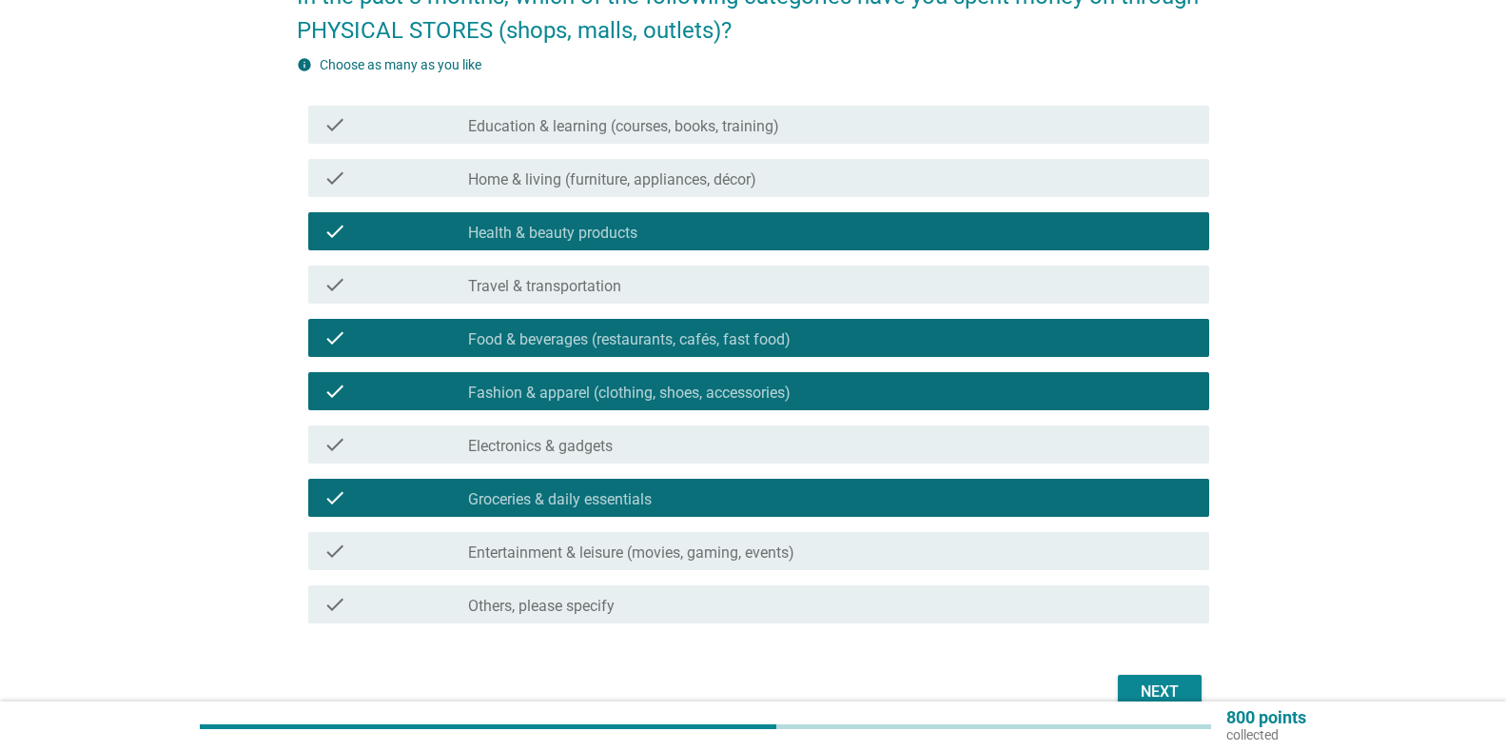
click at [833, 548] on div "check_box_outline_blank Entertainment & leisure (movies, gaming, events)" at bounding box center [831, 550] width 726 height 23
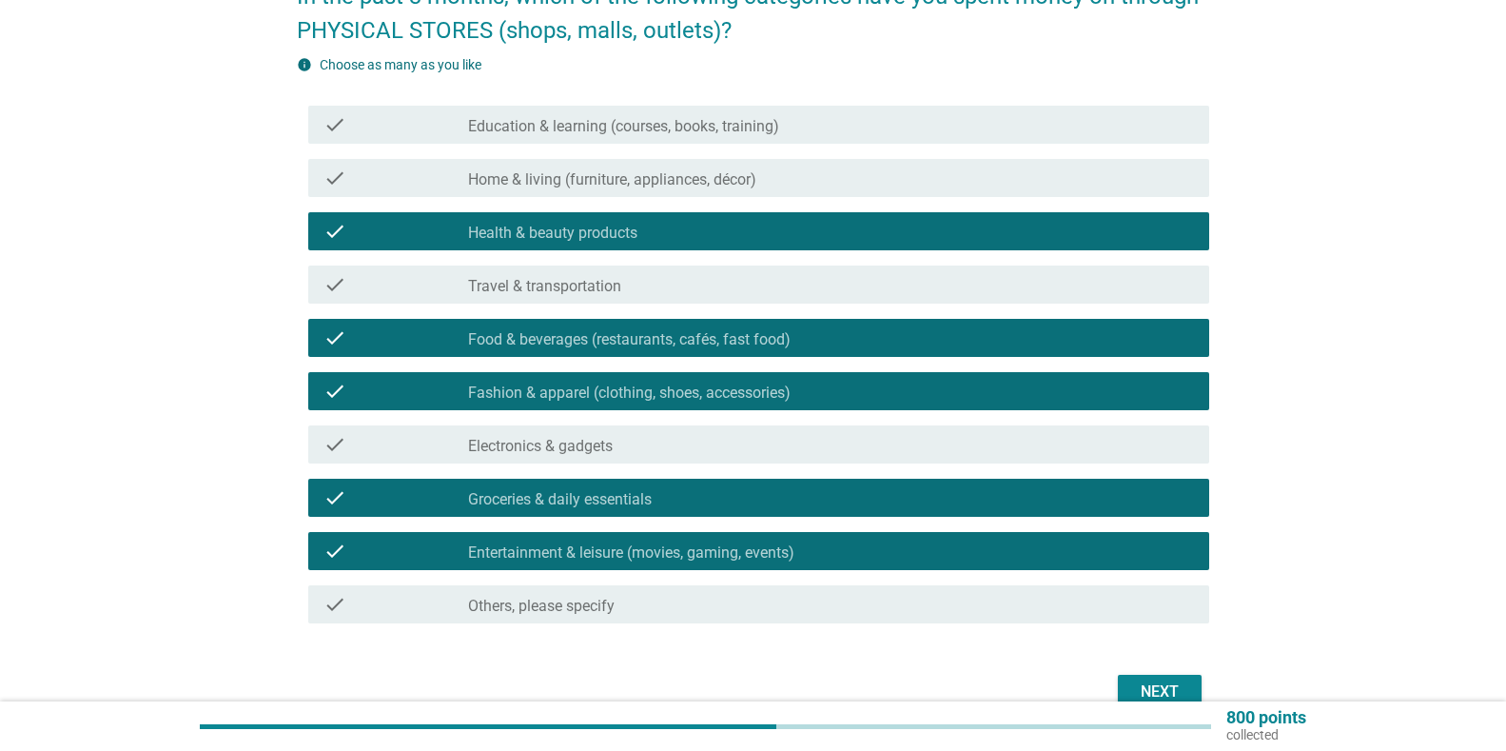
click at [1168, 678] on button "Next" at bounding box center [1160, 692] width 84 height 34
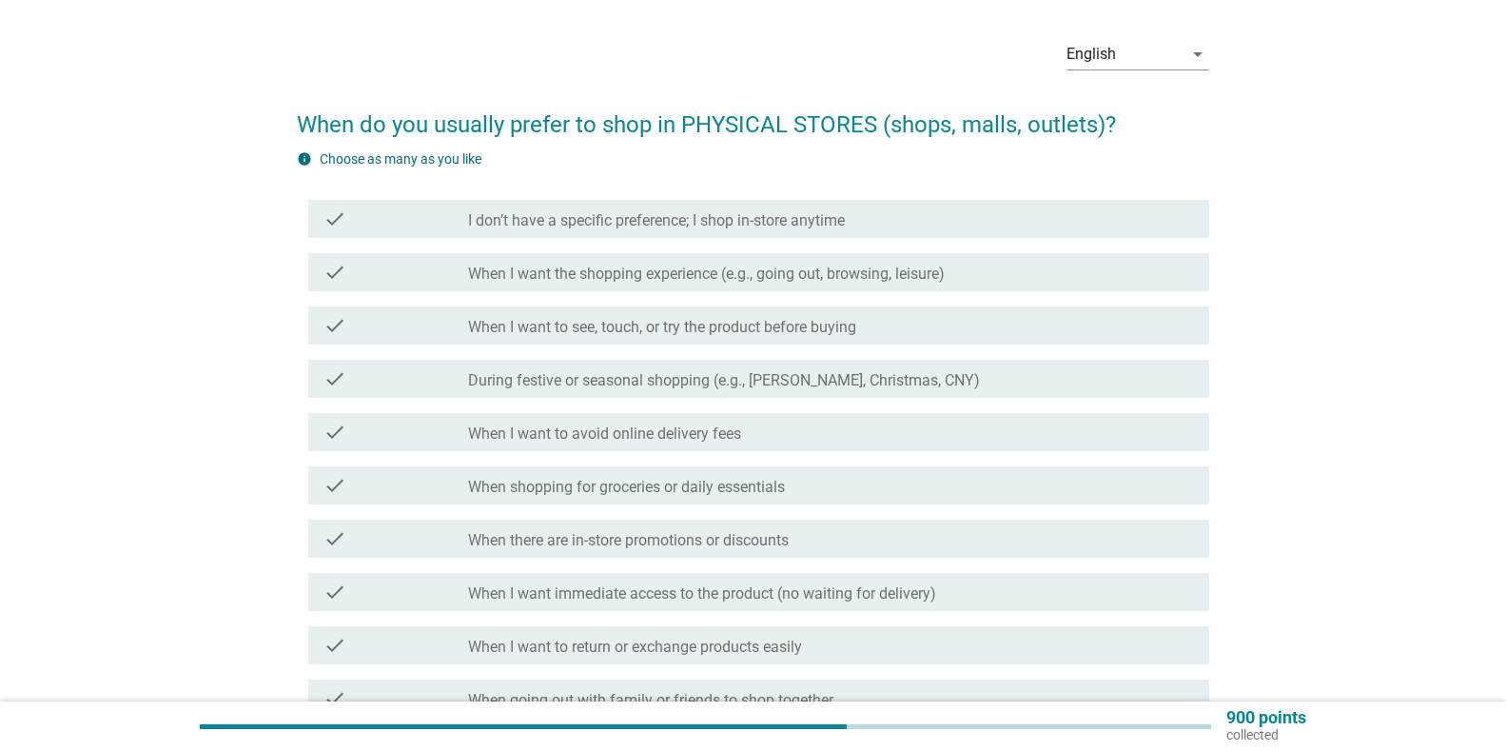
scroll to position [95, 0]
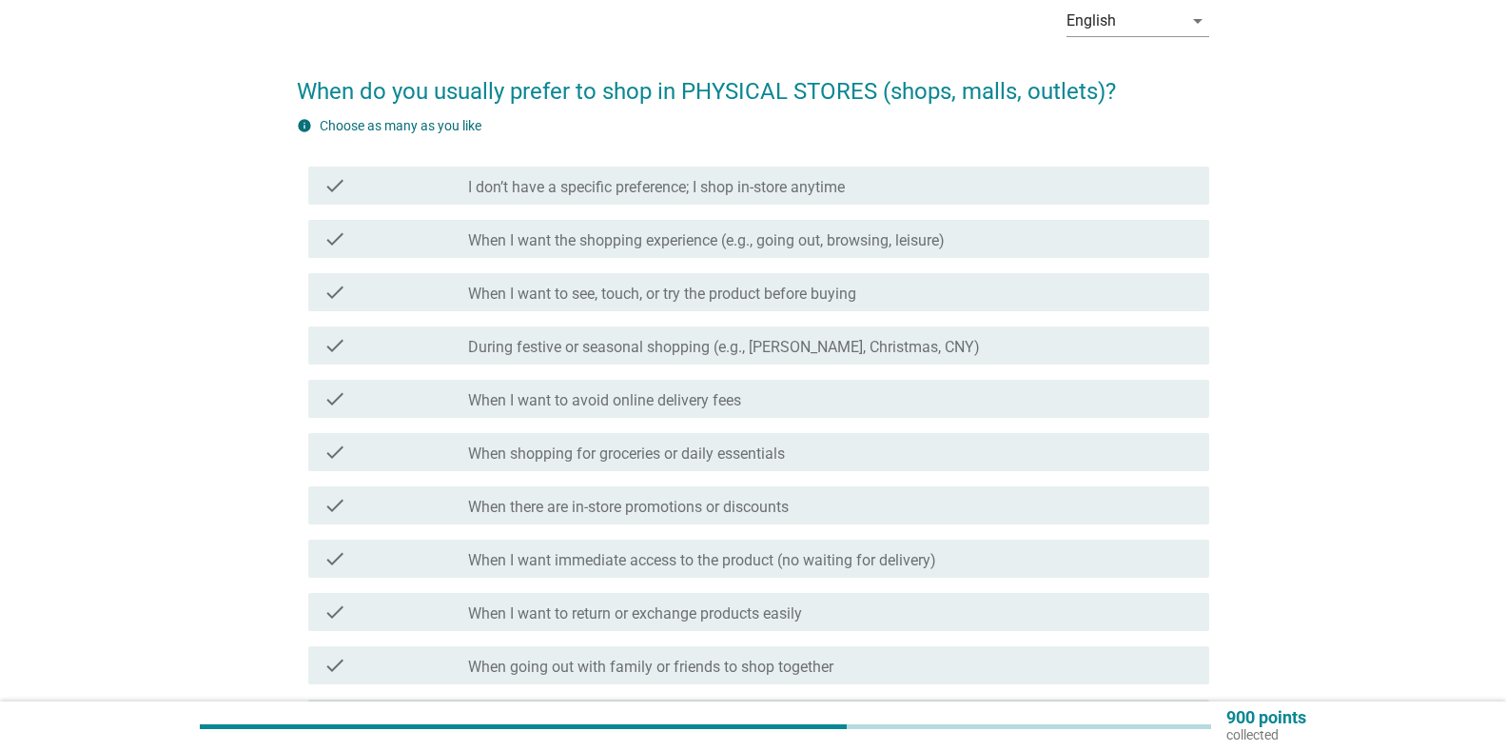
click at [643, 287] on label "When I want to see, touch, or try the product before buying" at bounding box center [662, 293] width 388 height 19
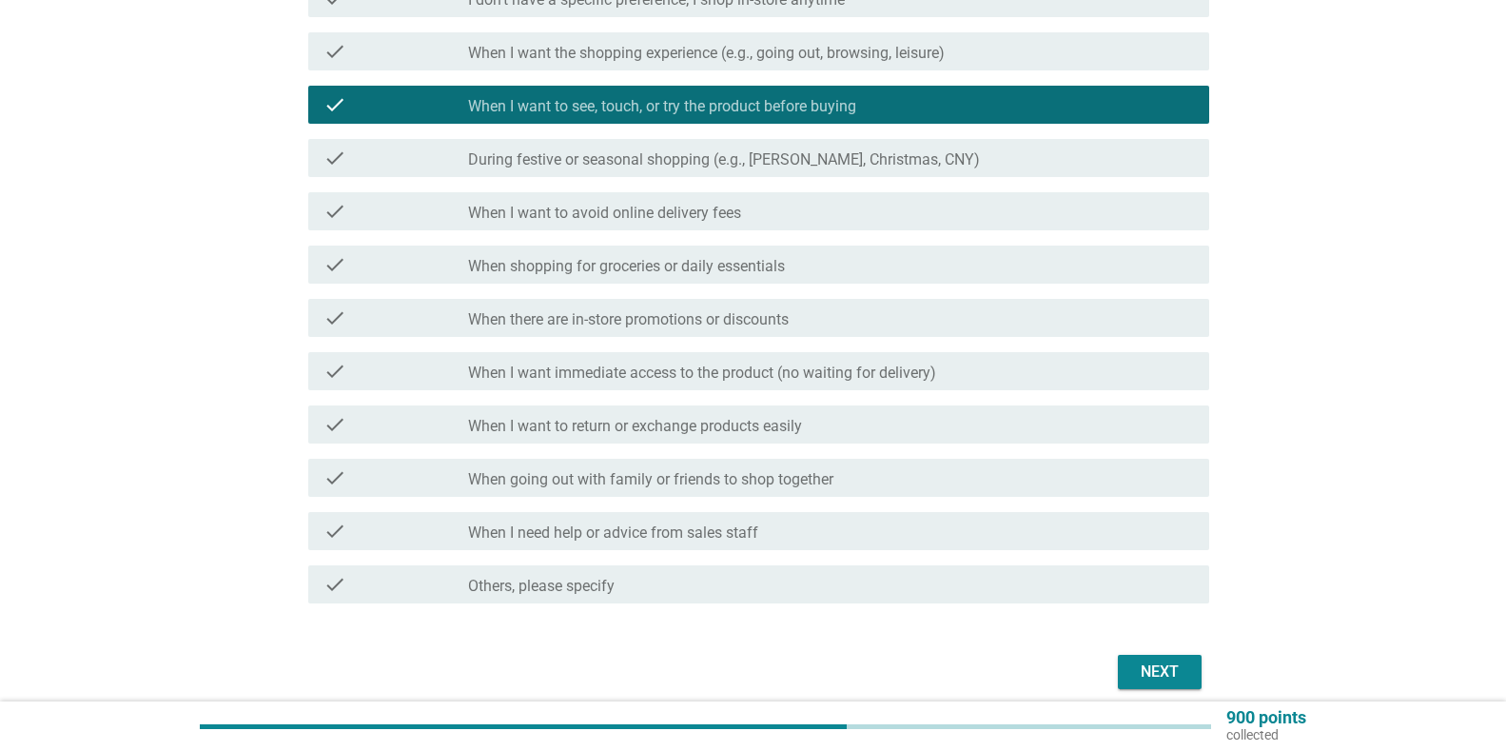
scroll to position [285, 0]
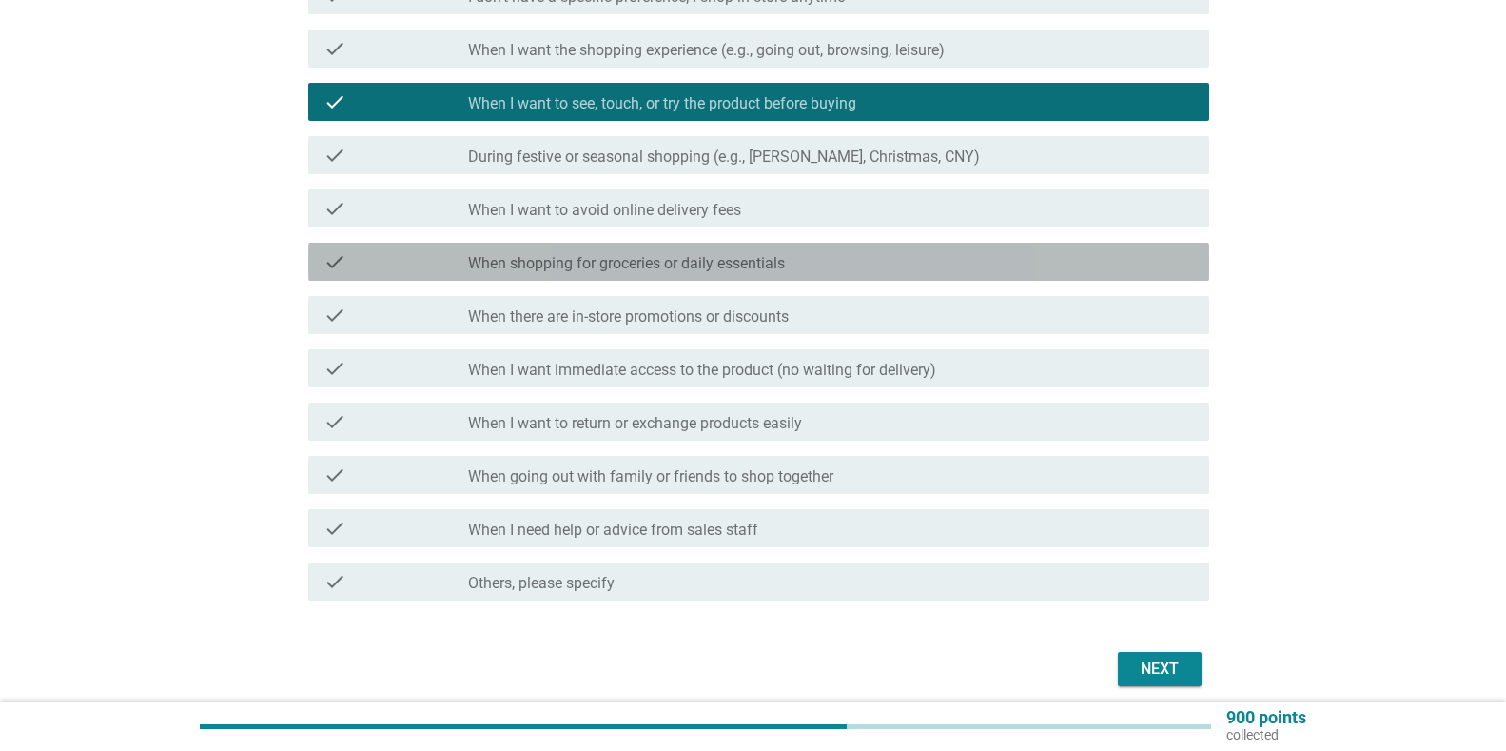
click at [592, 252] on div "check_box_outline_blank When shopping for groceries or daily essentials" at bounding box center [831, 261] width 726 height 23
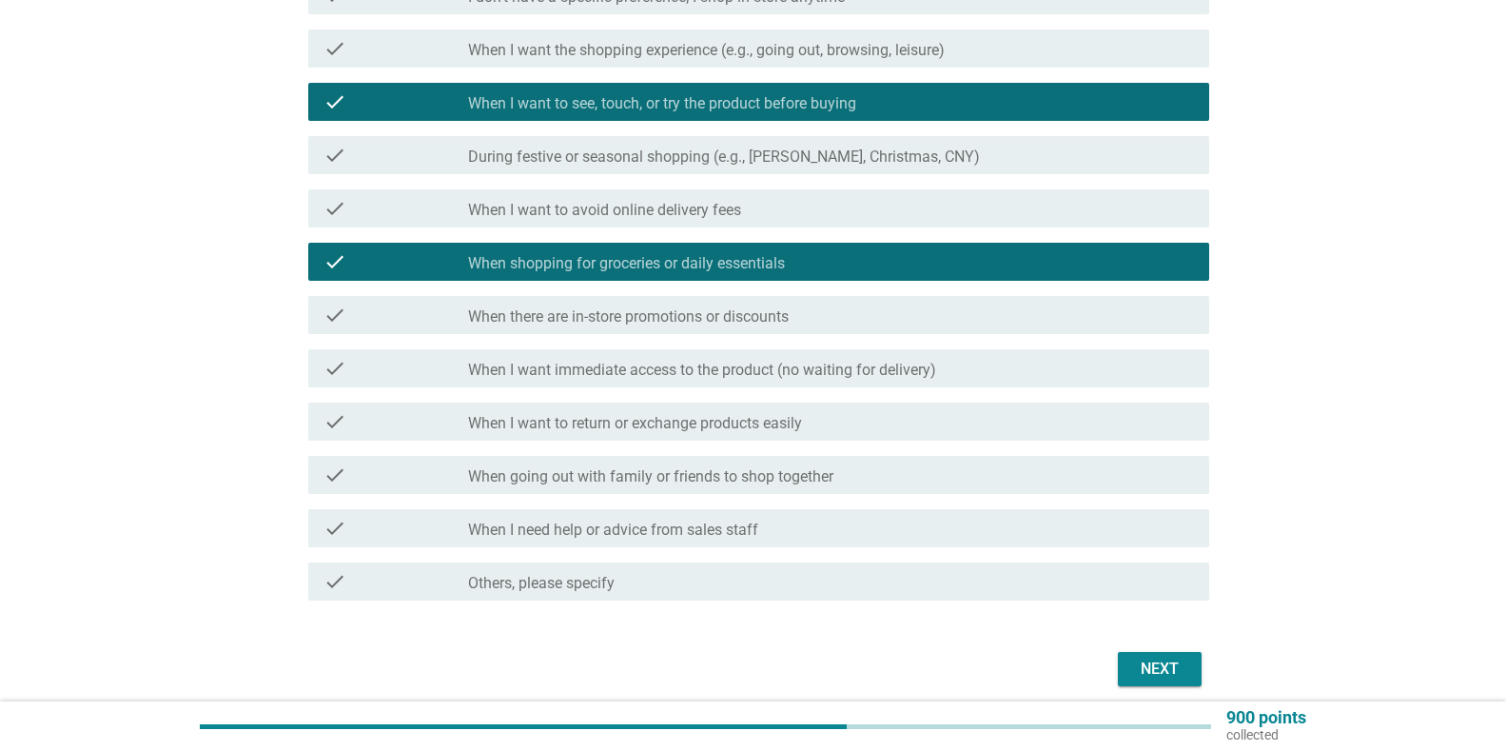
click at [618, 201] on label "When I want to avoid online delivery fees" at bounding box center [604, 210] width 273 height 19
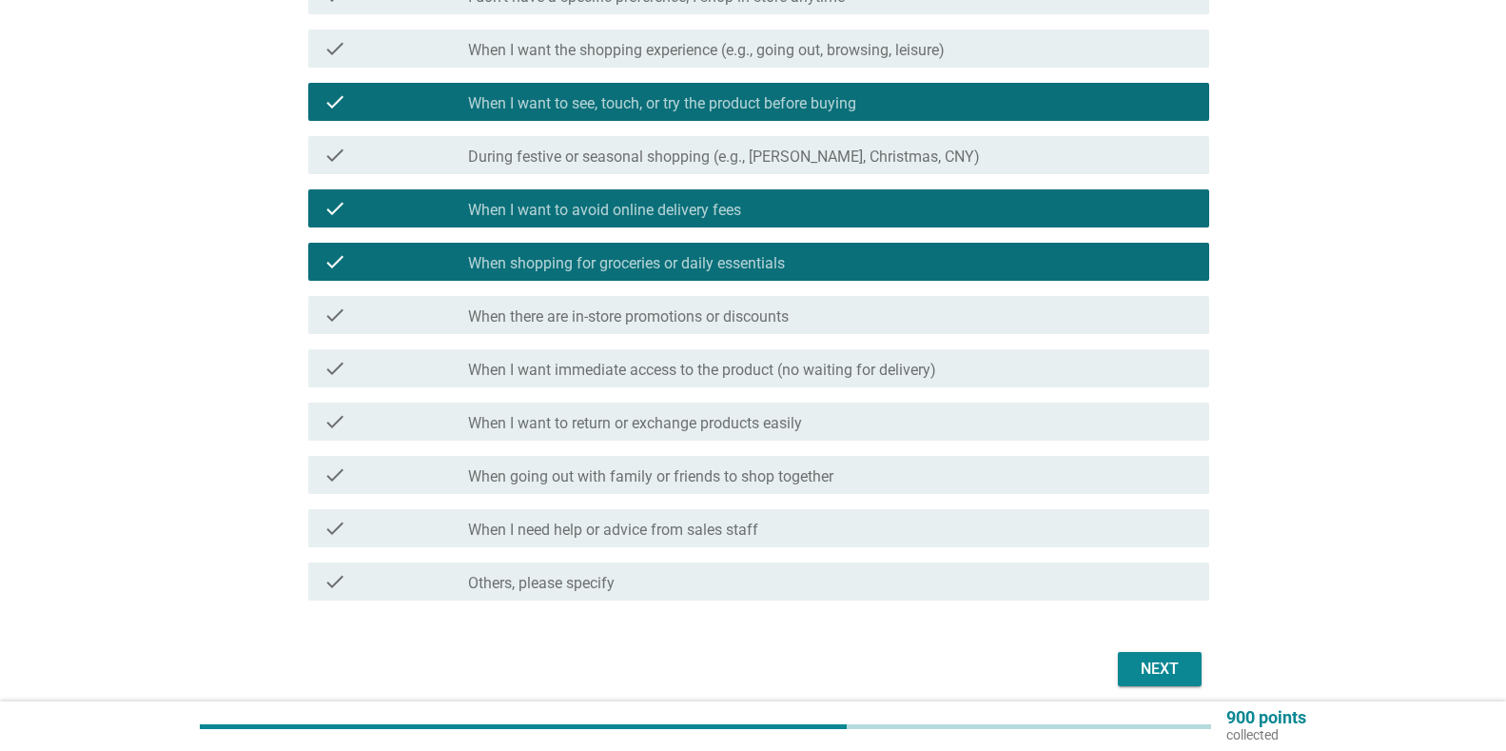
click at [677, 310] on label "When there are in-store promotions or discounts" at bounding box center [628, 316] width 321 height 19
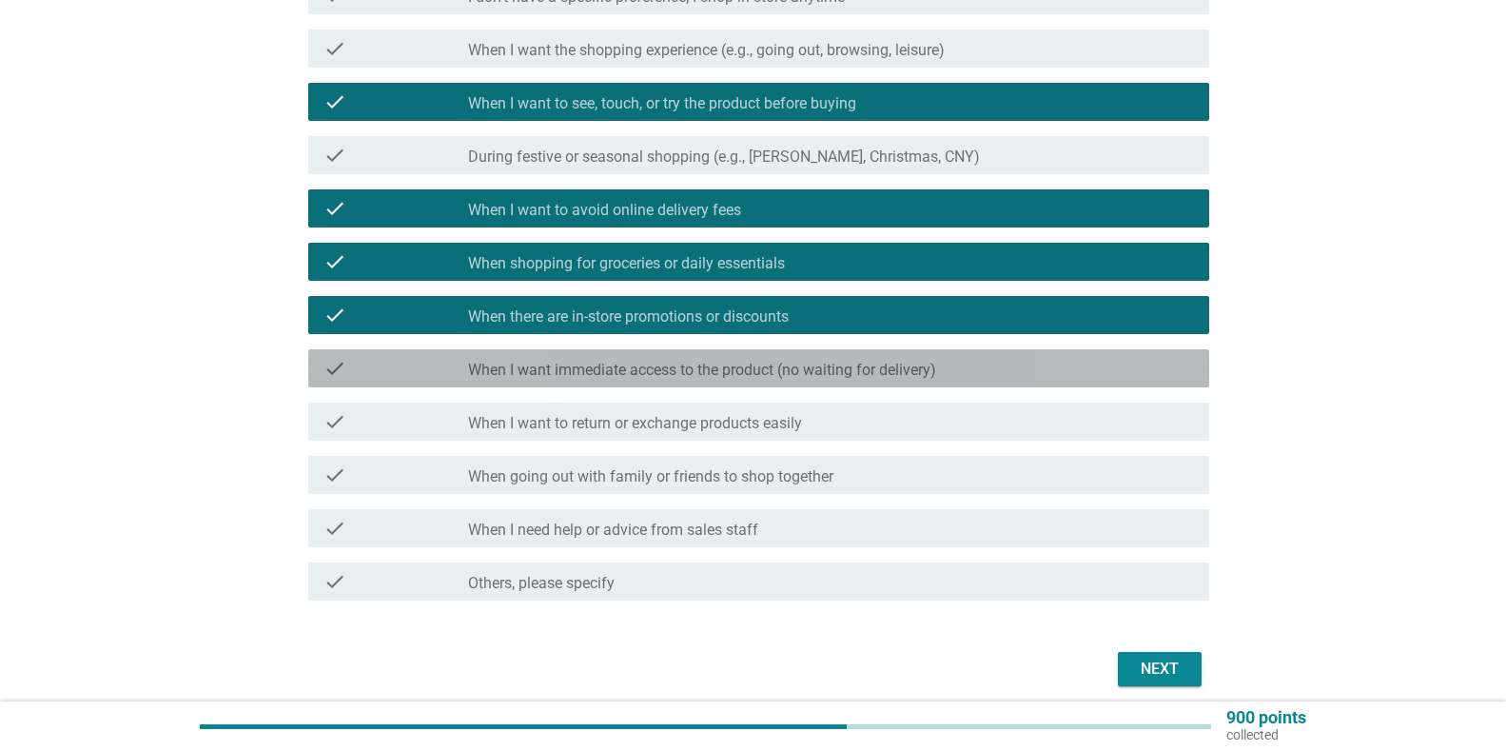
click at [752, 366] on label "When I want immediate access to the product (no waiting for delivery)" at bounding box center [702, 370] width 468 height 19
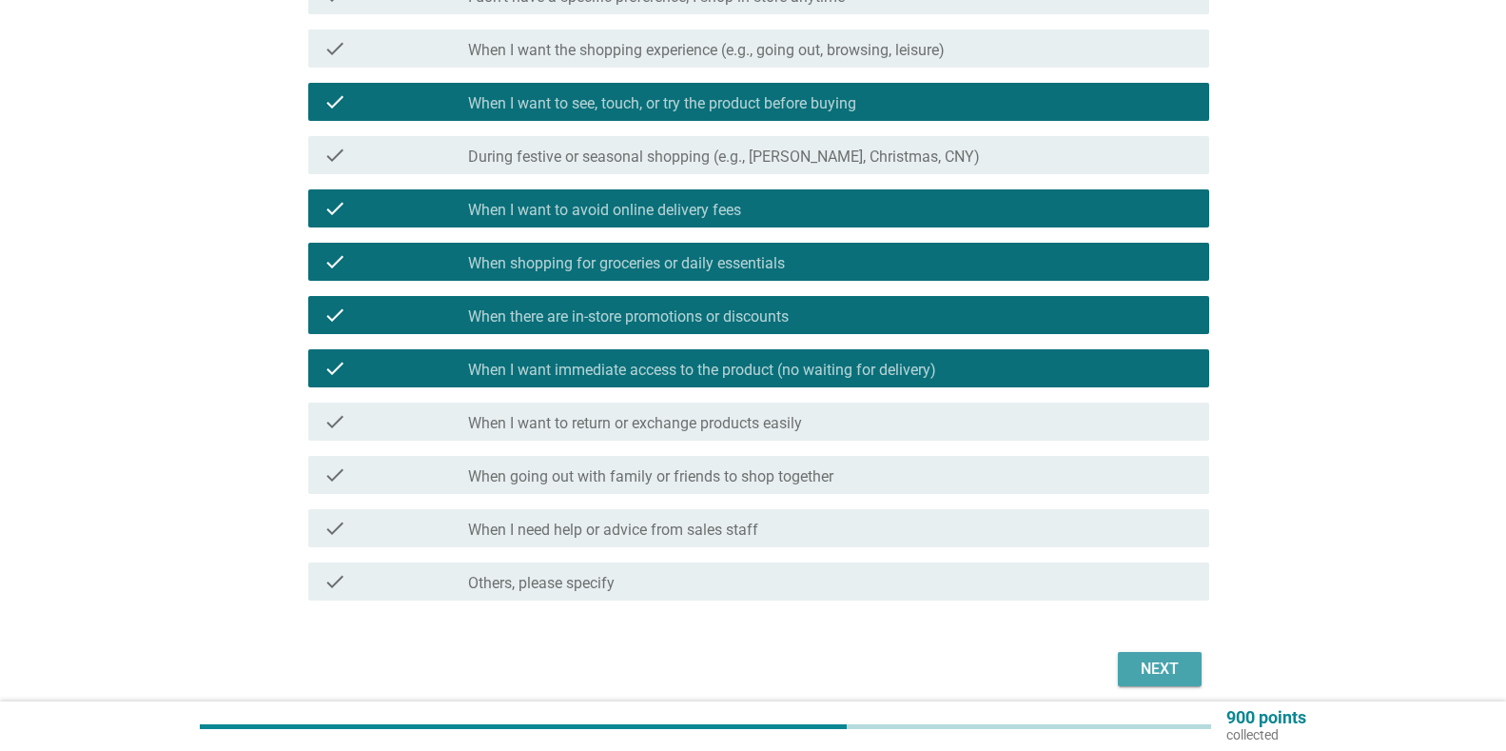
click at [1167, 668] on div "Next" at bounding box center [1159, 668] width 53 height 23
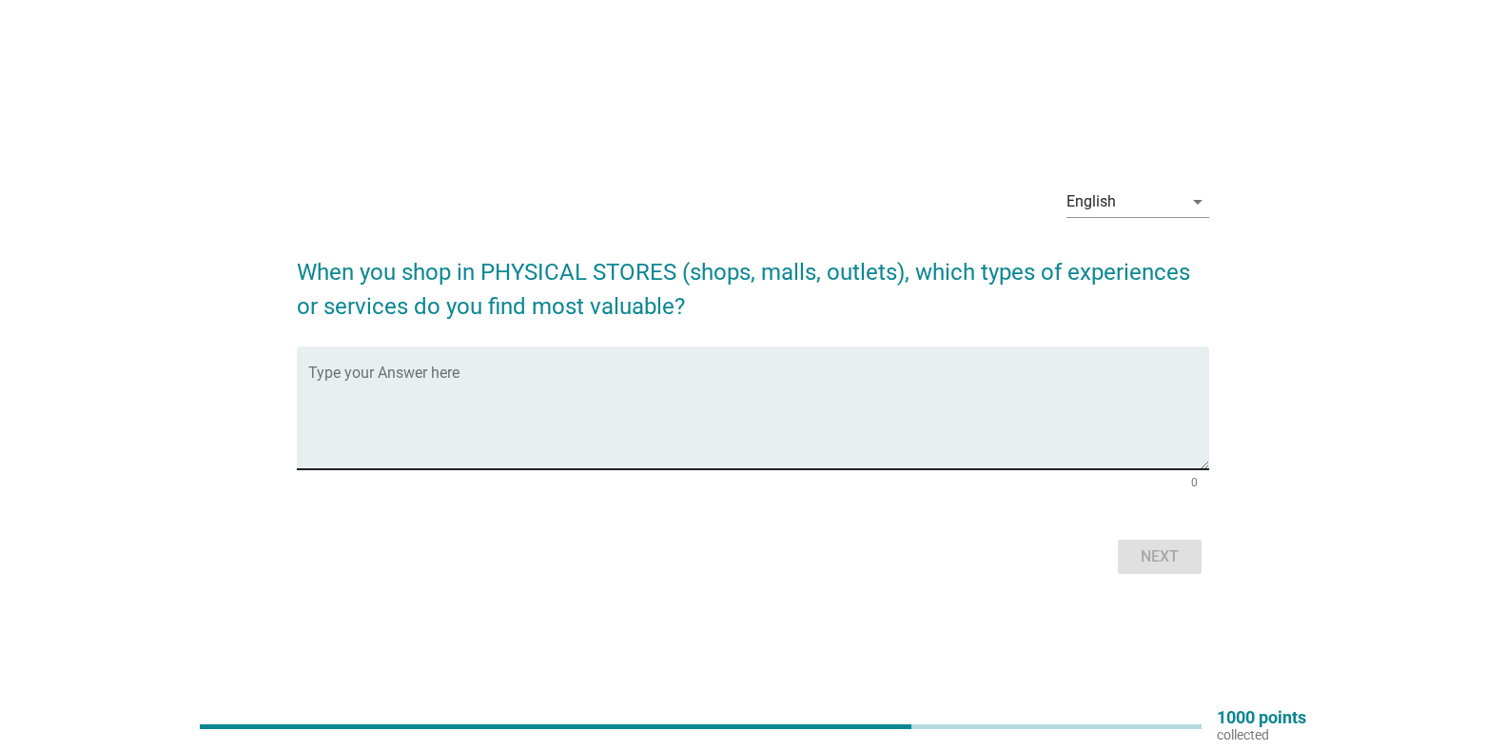
click at [1125, 403] on textarea "Type your Answer here" at bounding box center [758, 419] width 901 height 100
type textarea "variety of choices of products"
click at [1185, 559] on div "Next" at bounding box center [1159, 556] width 53 height 23
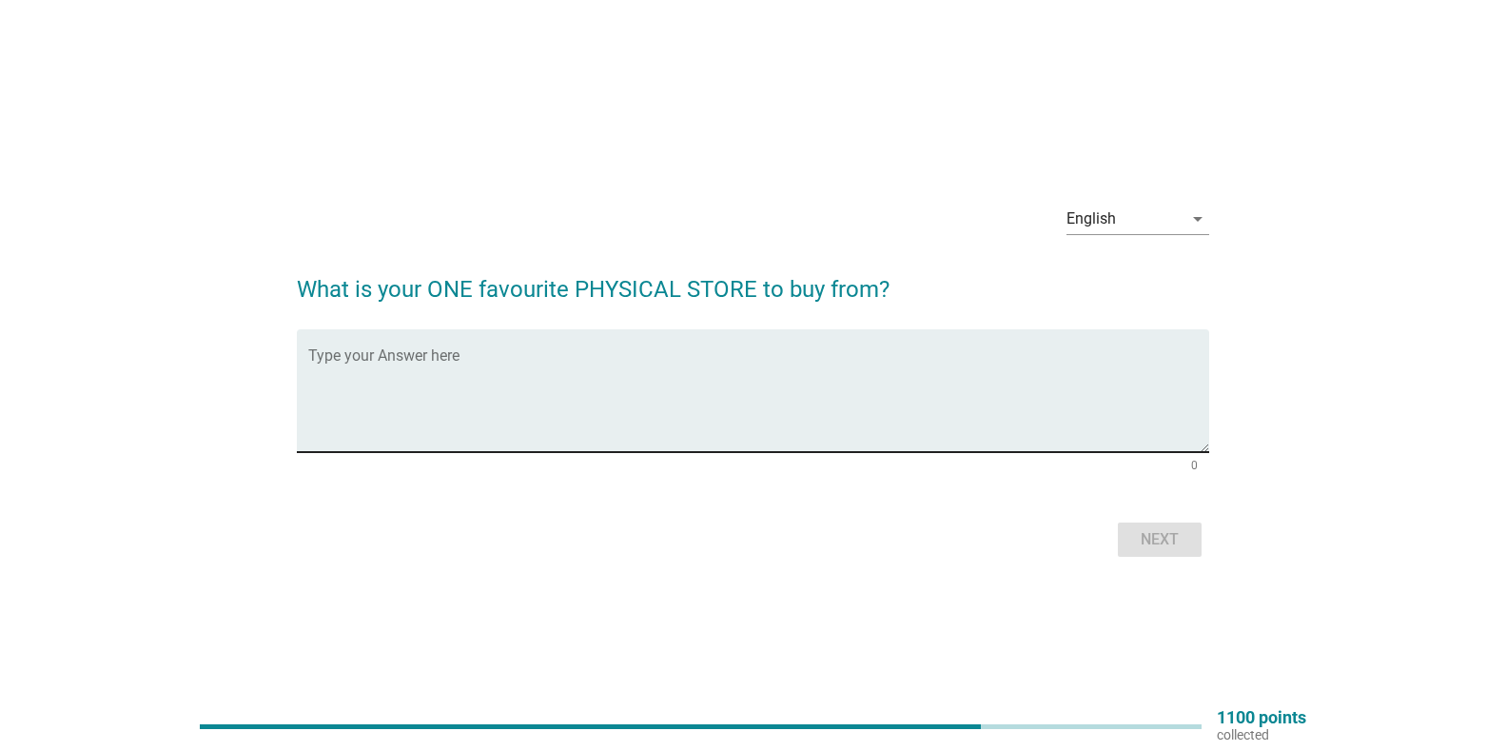
click at [577, 384] on textarea "Type your Answer here" at bounding box center [758, 402] width 901 height 100
type textarea "None at the moment"
click at [1144, 528] on div "Next" at bounding box center [1159, 539] width 53 height 23
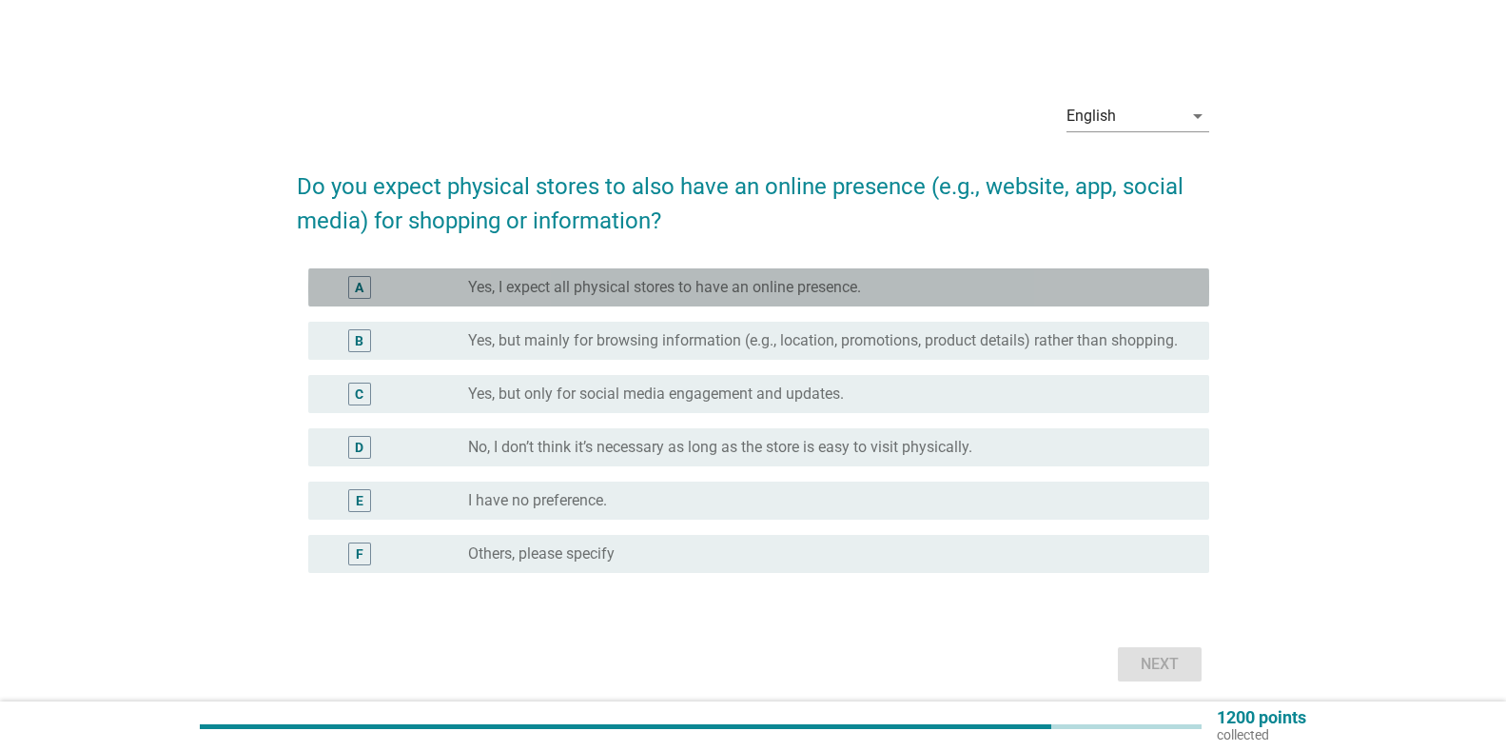
click at [751, 297] on div "radio_button_unchecked Yes, I expect all physical stores to have an online pres…" at bounding box center [831, 287] width 726 height 23
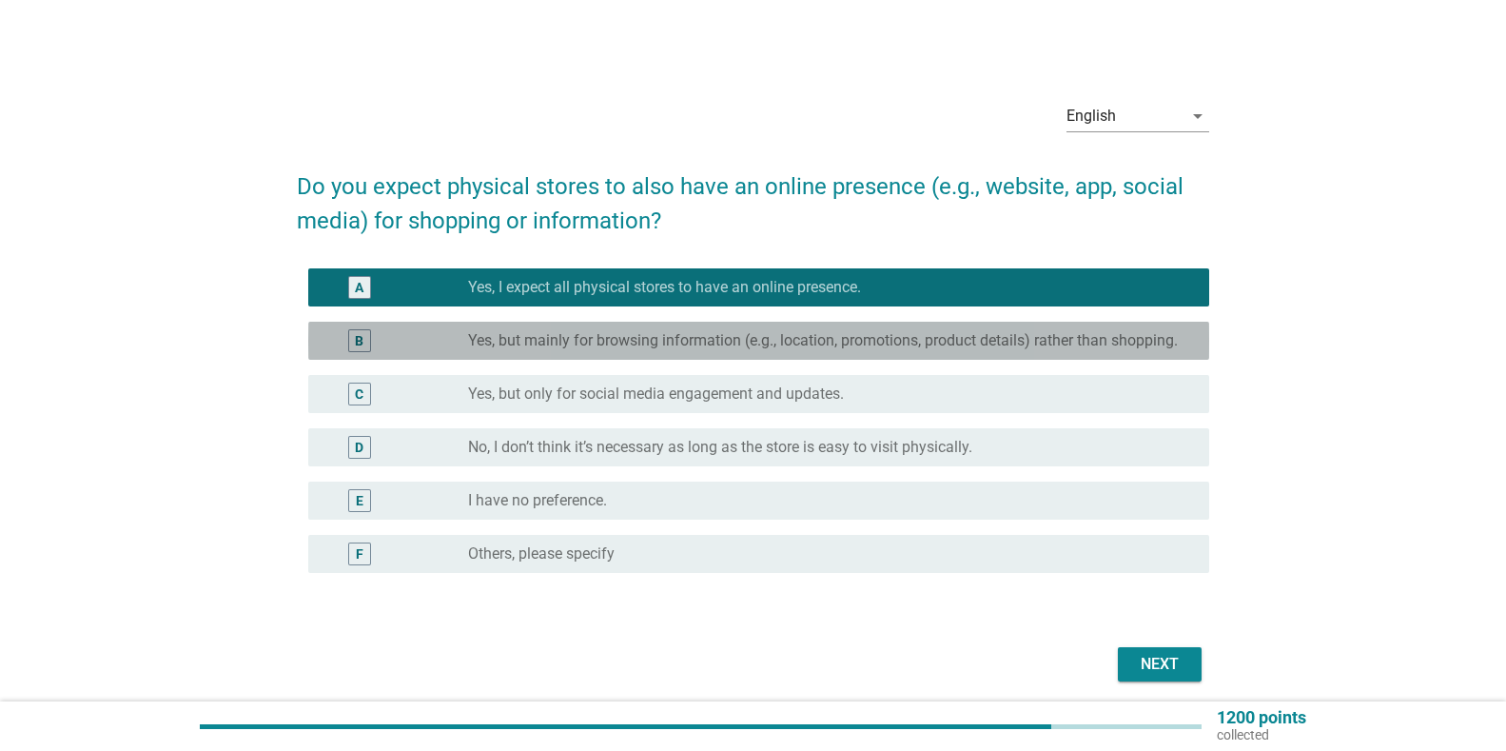
click at [870, 346] on label "Yes, but mainly for browsing information (e.g., location, promotions, product d…" at bounding box center [823, 340] width 710 height 19
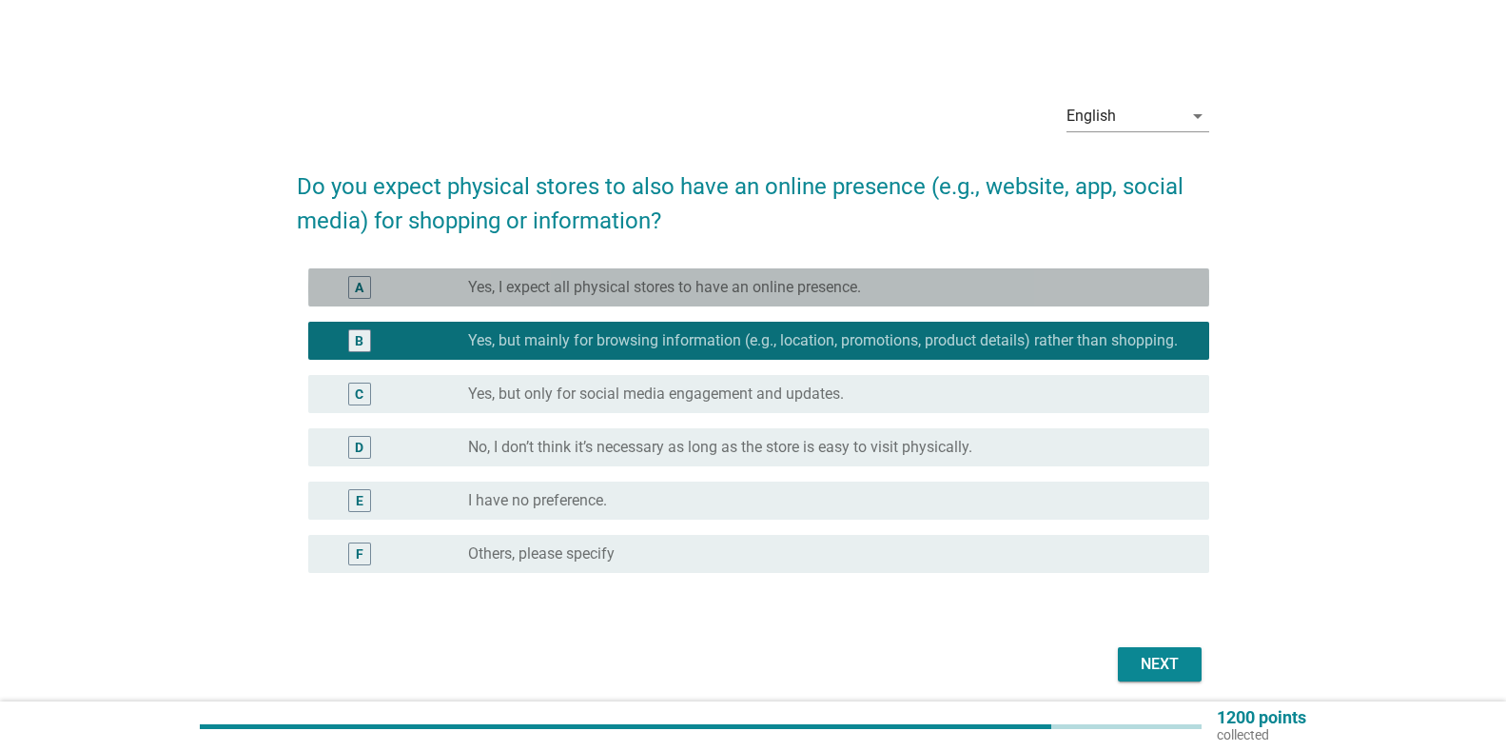
click at [879, 282] on div "radio_button_unchecked Yes, I expect all physical stores to have an online pres…" at bounding box center [823, 287] width 711 height 19
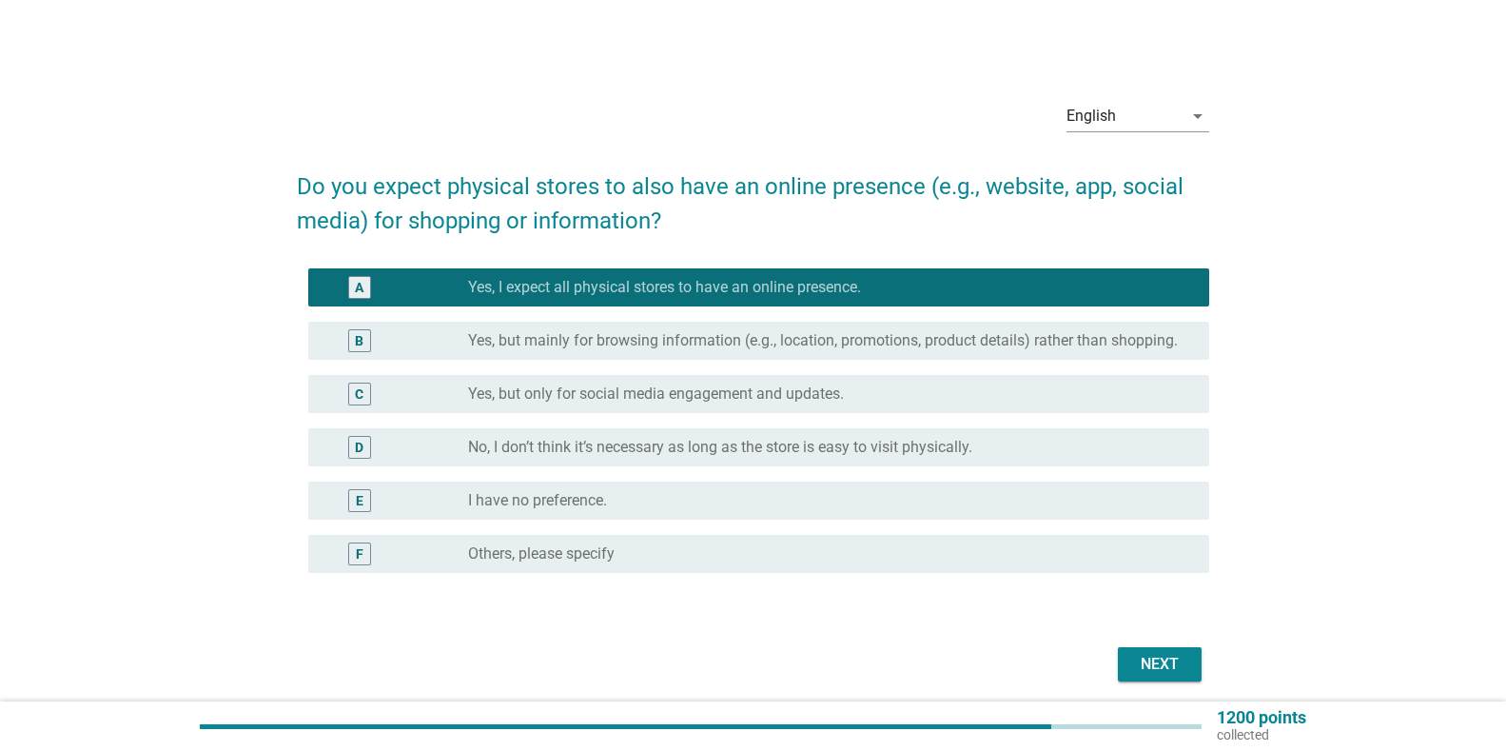
click at [1163, 659] on div "Next" at bounding box center [1159, 664] width 53 height 23
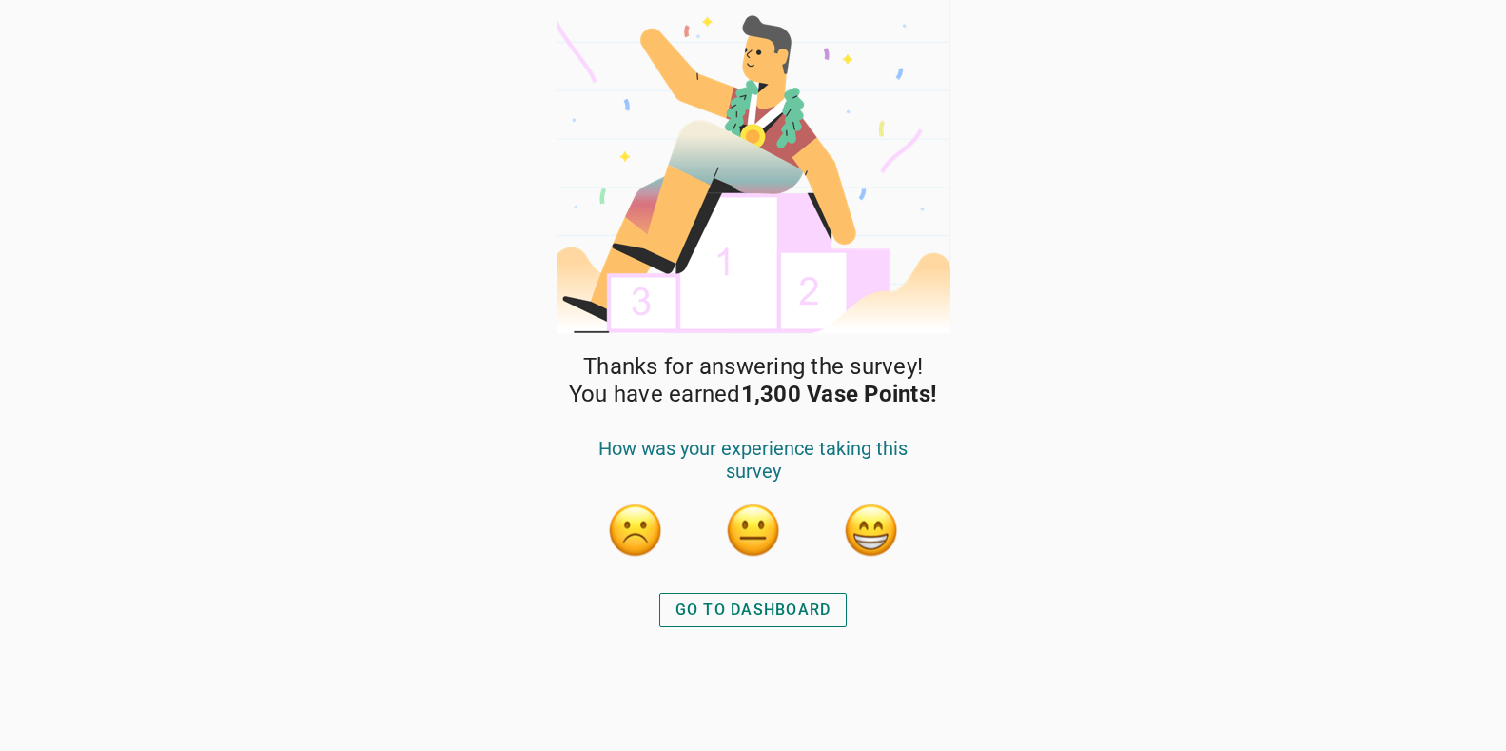
click at [869, 533] on button "button" at bounding box center [871, 529] width 57 height 57
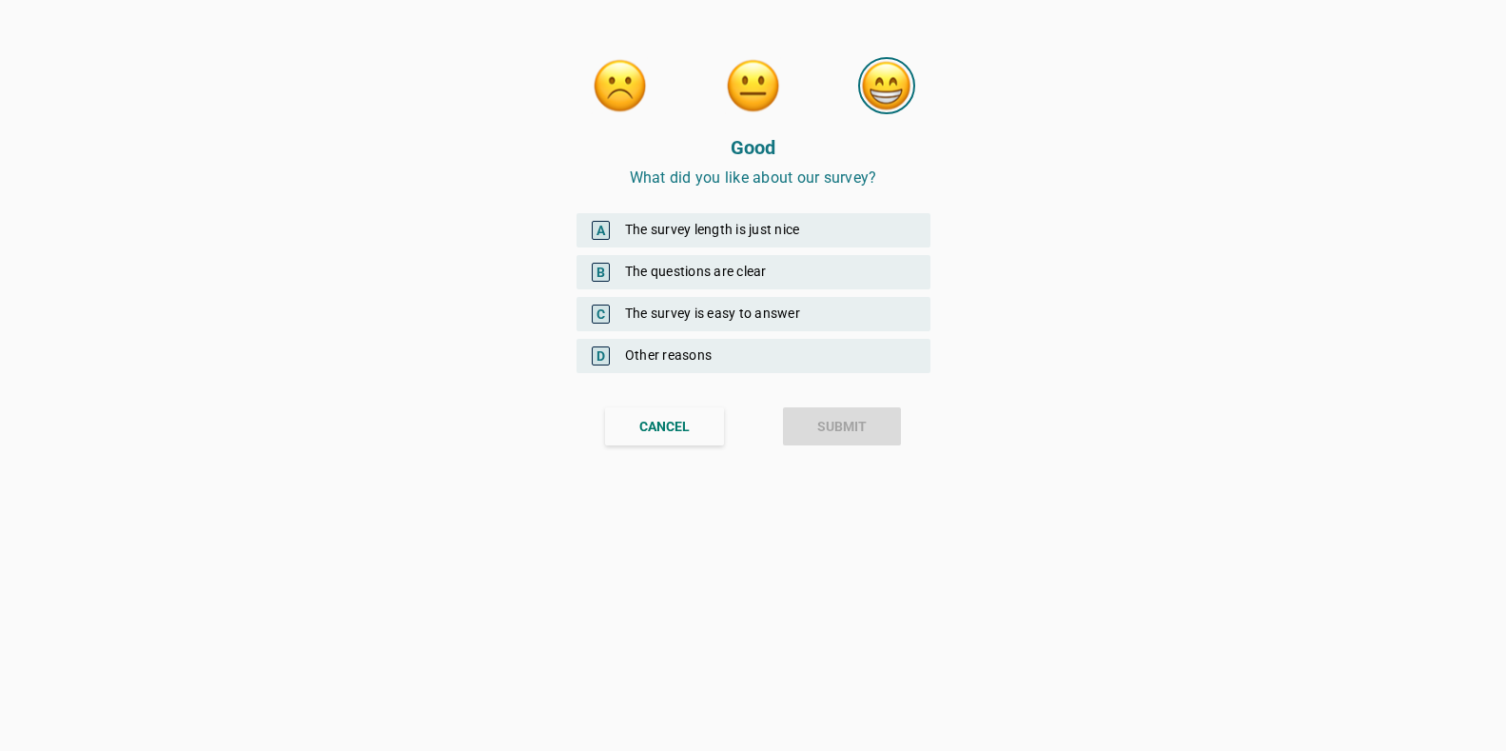
click at [817, 317] on div "C The survey is easy to answer" at bounding box center [754, 314] width 354 height 34
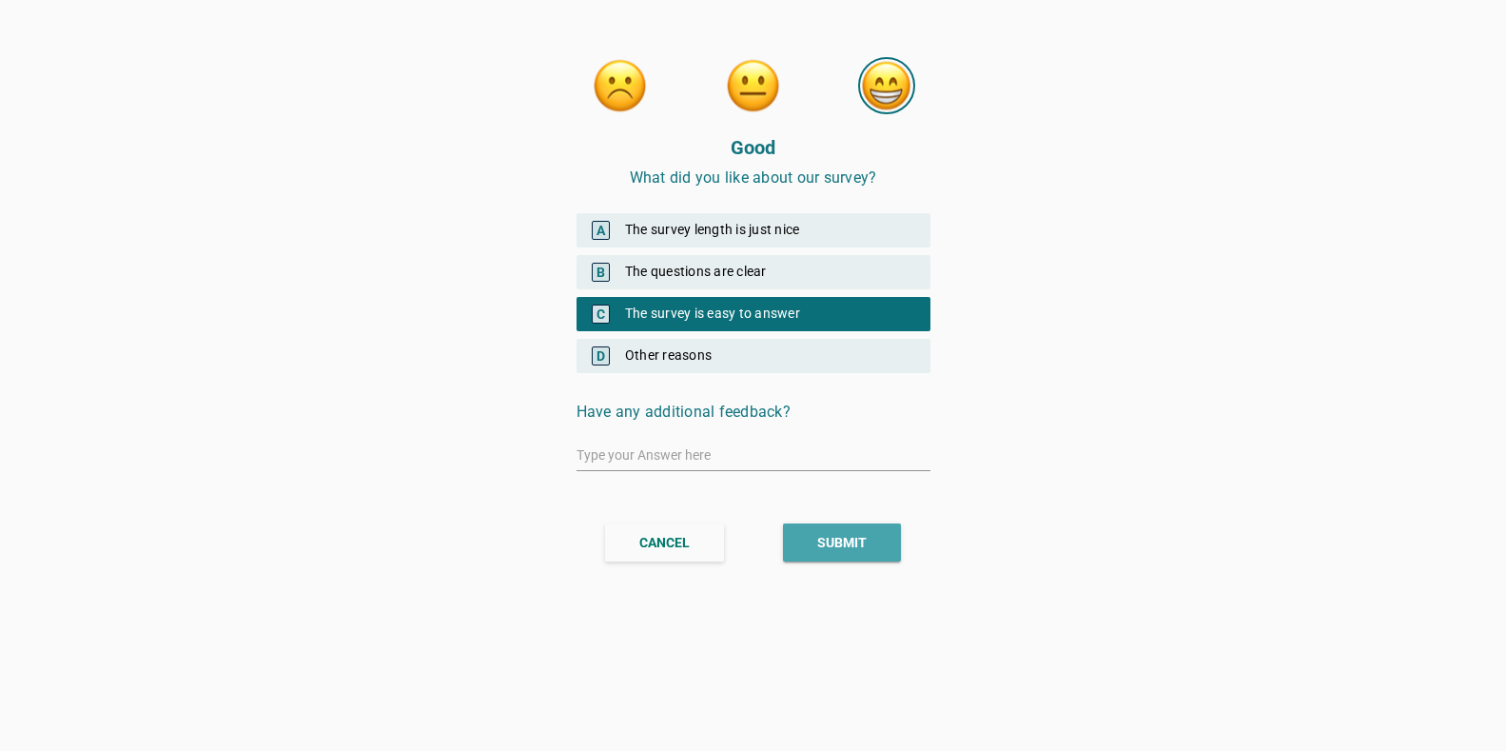
click at [841, 537] on div "SUBMIT" at bounding box center [841, 543] width 49 height 20
